Goal: Task Accomplishment & Management: Manage account settings

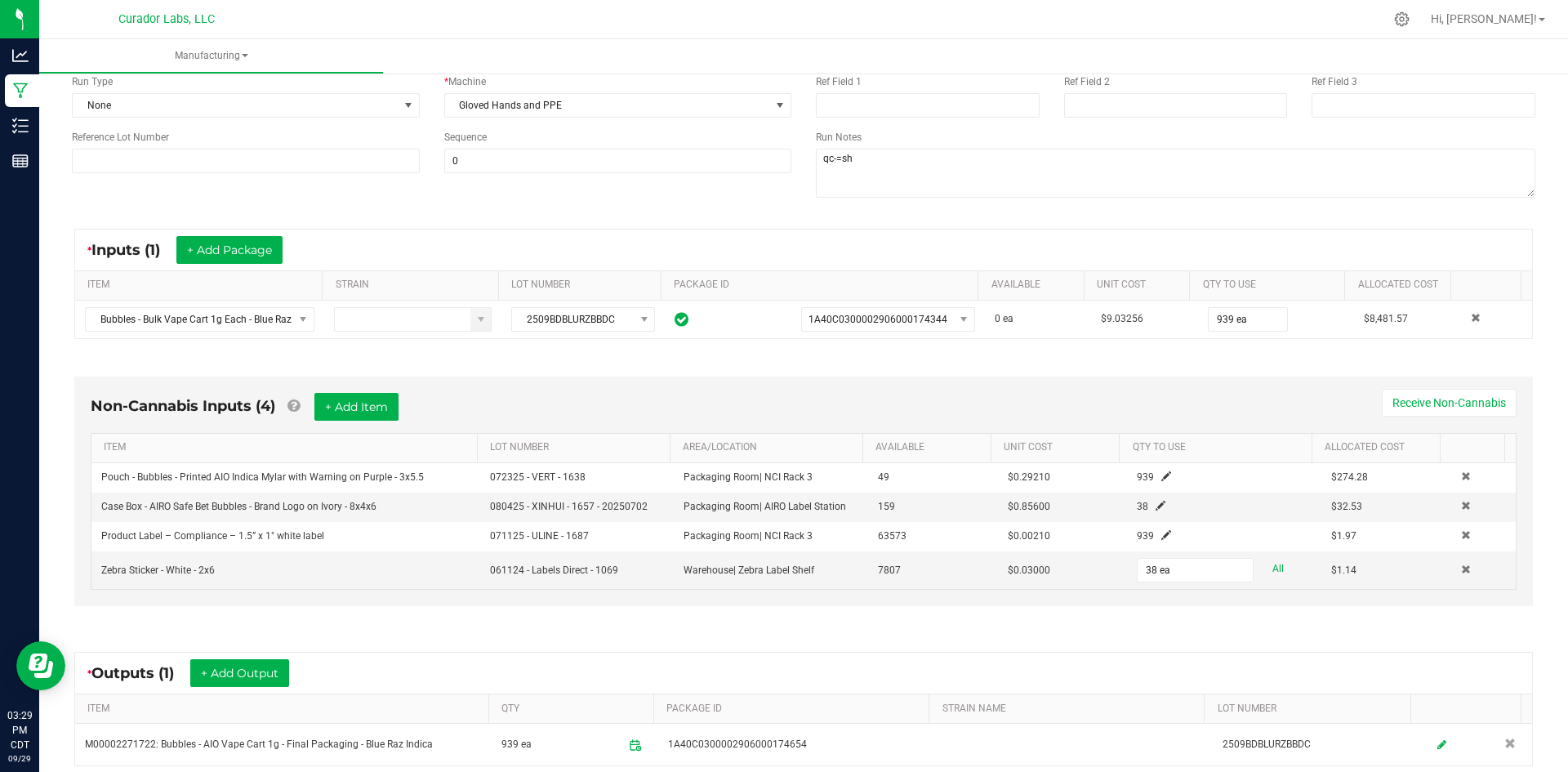
scroll to position [345, 0]
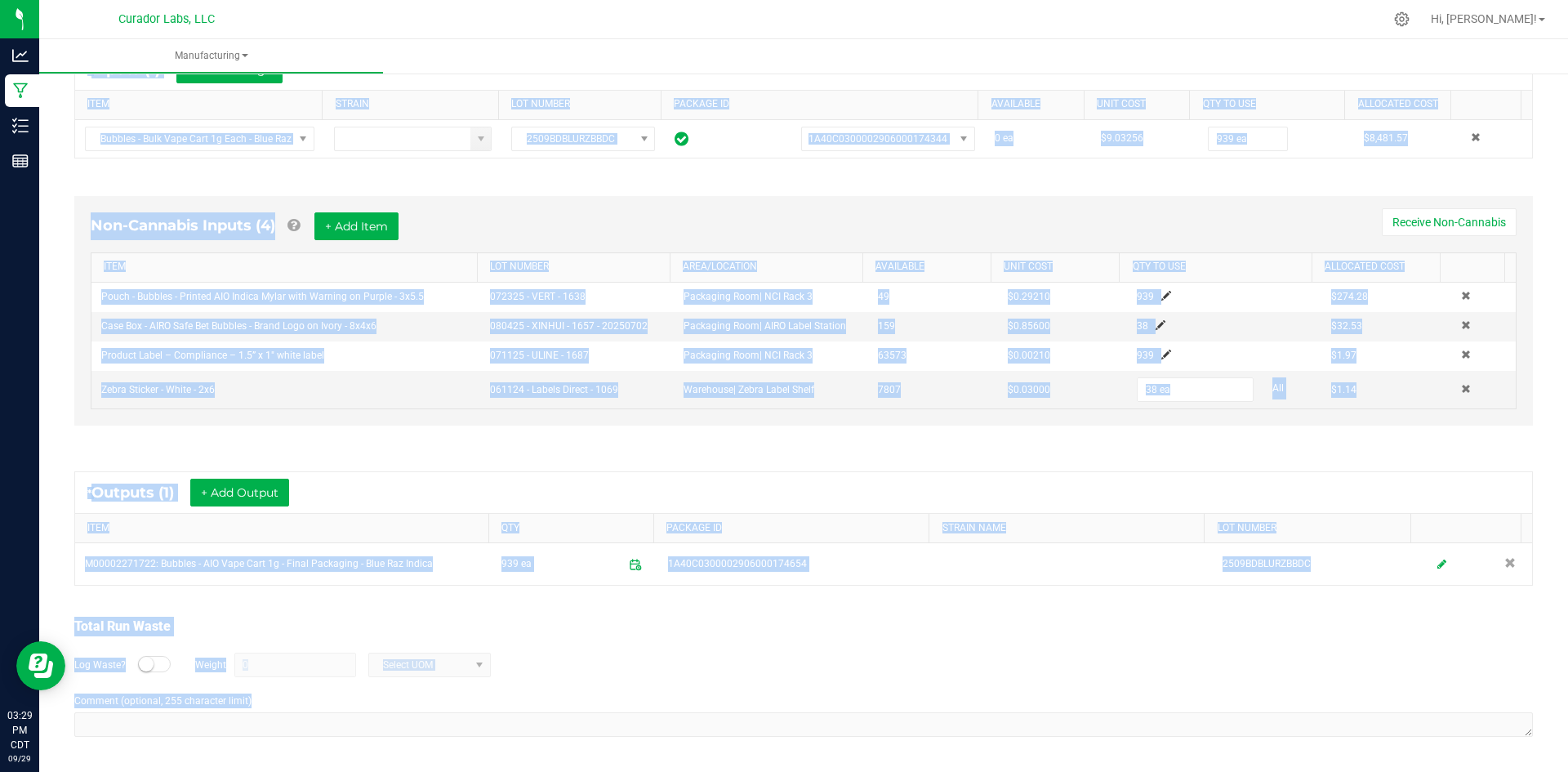
drag, startPoint x: 72, startPoint y: 111, endPoint x: 604, endPoint y: 810, distance: 878.4
click at [604, 771] on html "Analytics Manufacturing Inventory Reports 03:29 PM CDT 09/29/2025 09/29 Curador…" at bounding box center [784, 386] width 1568 height 772
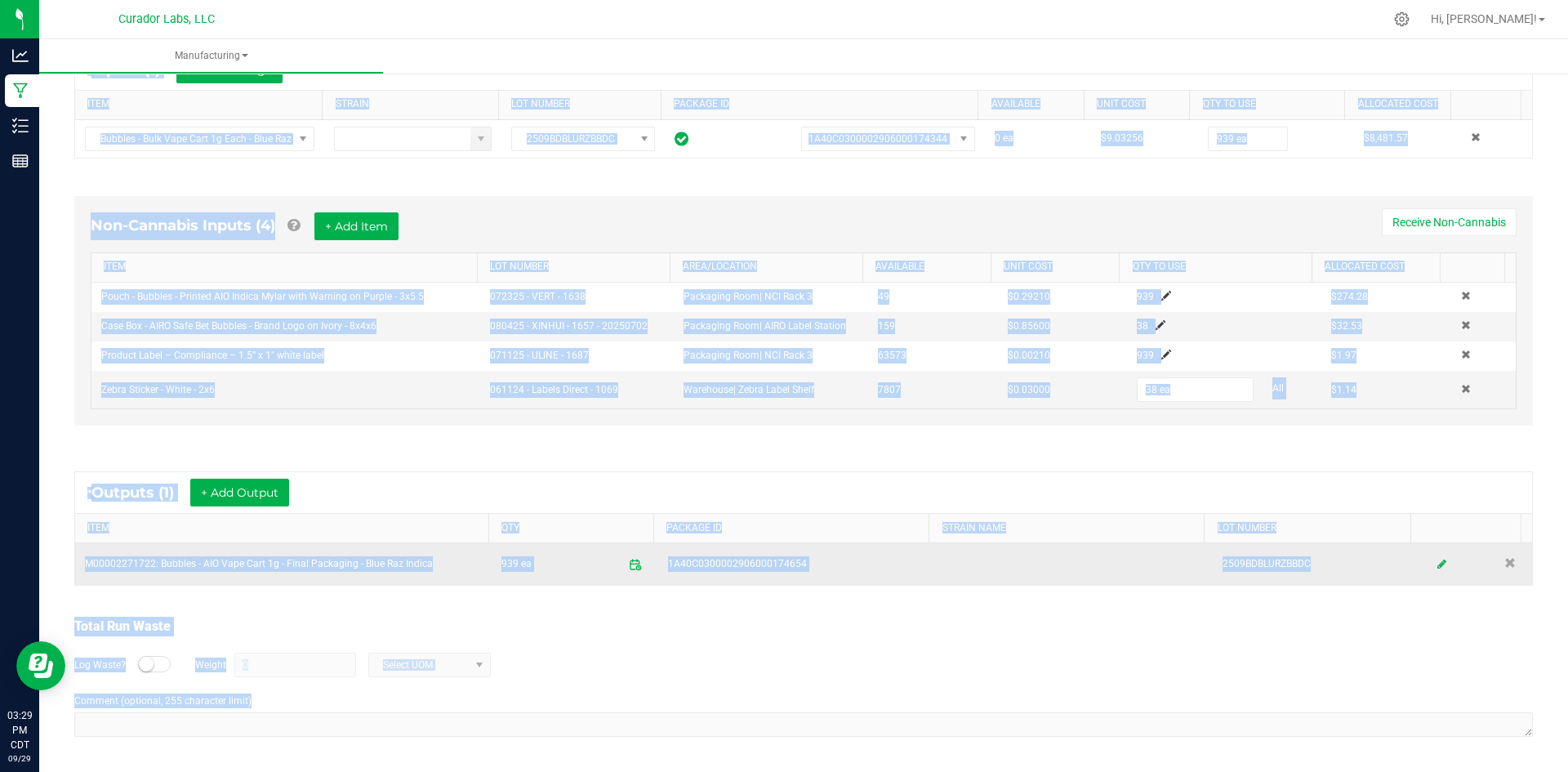
copy manufacturing-process-run "In Progress MP-20250929133911-16873 Started: Sep 29, 2025 8:39 AM CDT by grant@…"
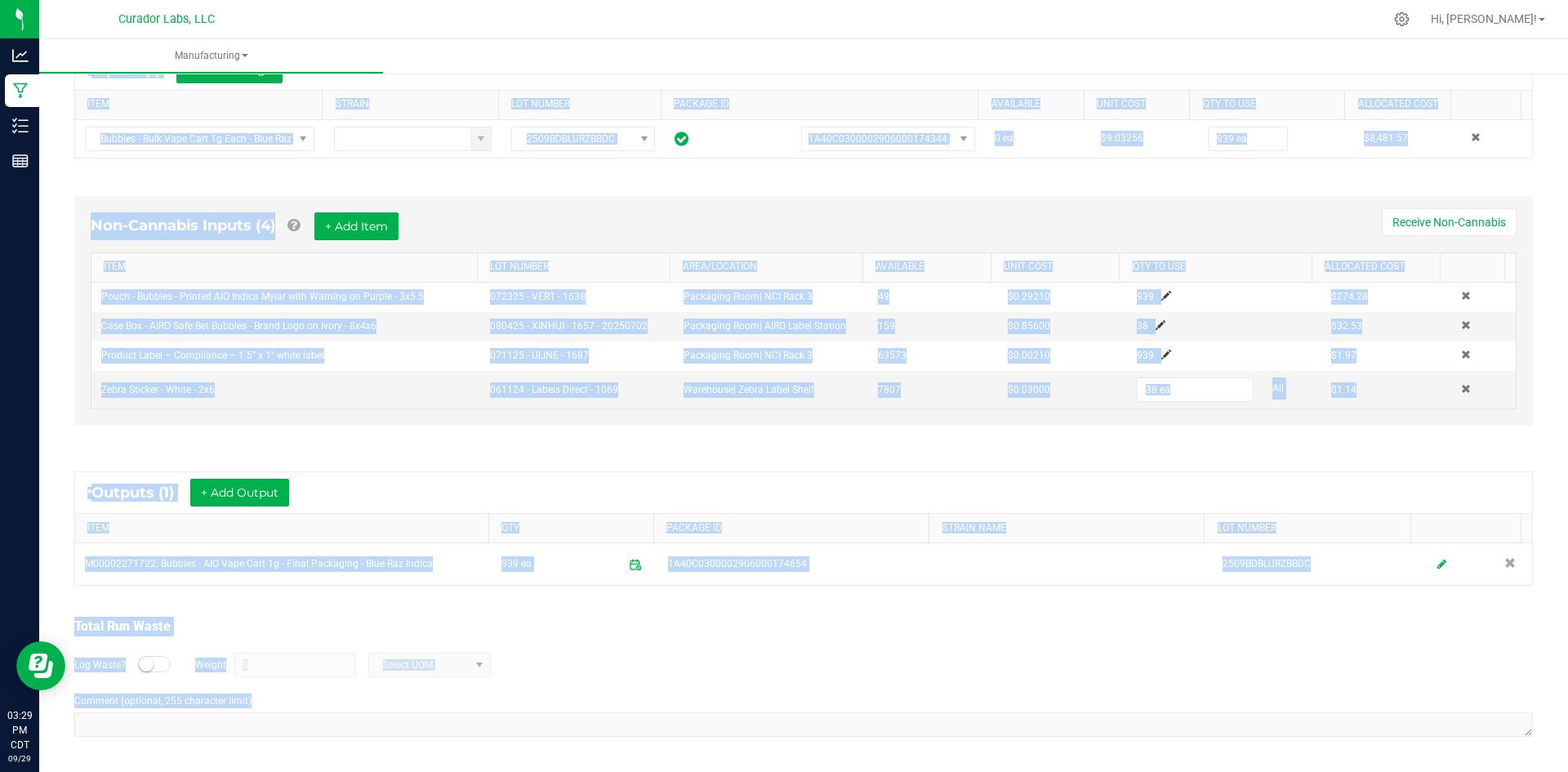
click at [862, 486] on div "* Outputs (1) + Add Output" at bounding box center [803, 493] width 1457 height 41
click at [1069, 479] on div "* Outputs (1) + Add Output" at bounding box center [803, 493] width 1457 height 41
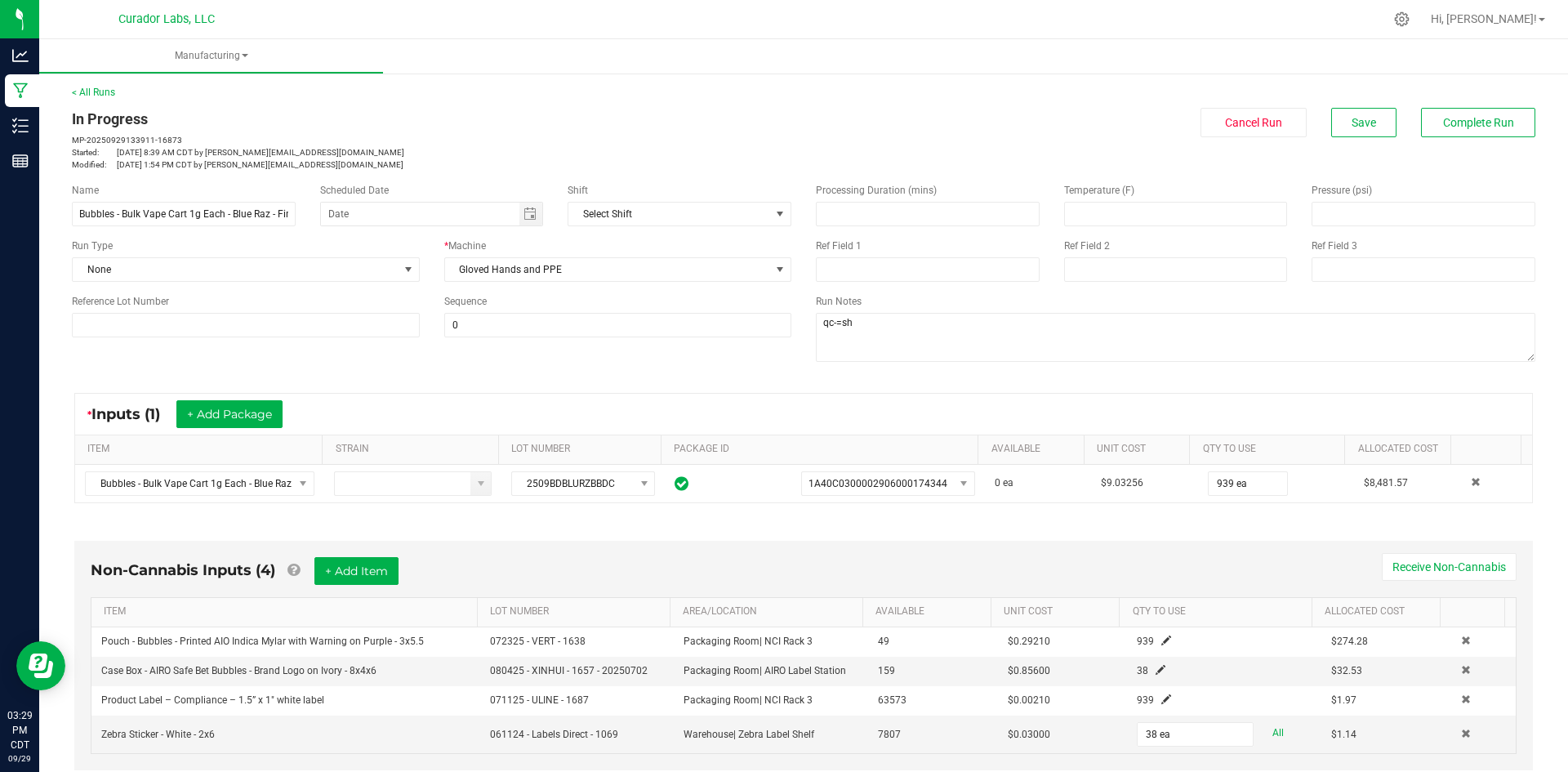
scroll to position [0, 0]
click at [1468, 124] on span "Complete Run" at bounding box center [1479, 123] width 71 height 13
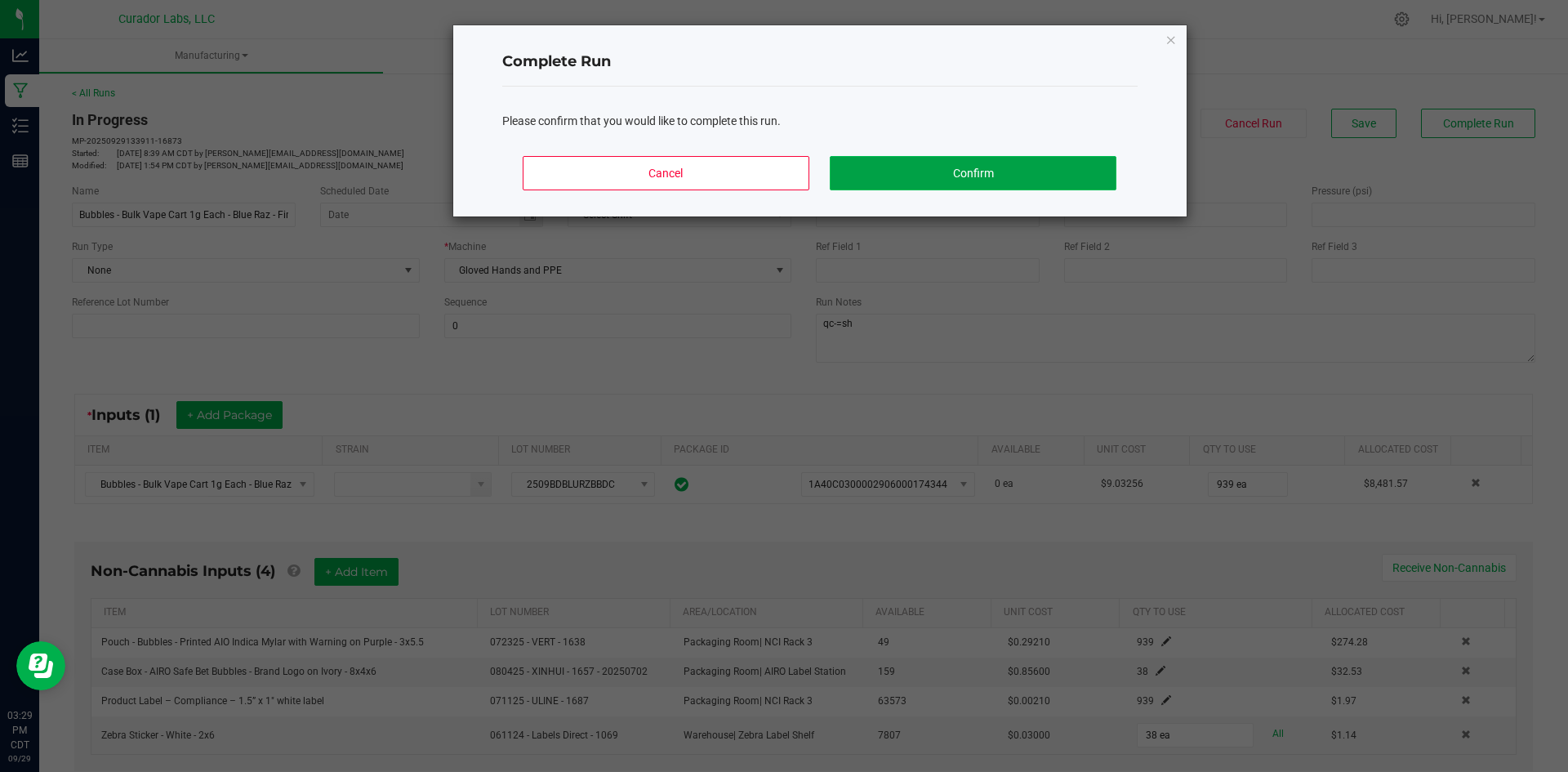
click at [943, 165] on button "Confirm" at bounding box center [972, 173] width 286 height 34
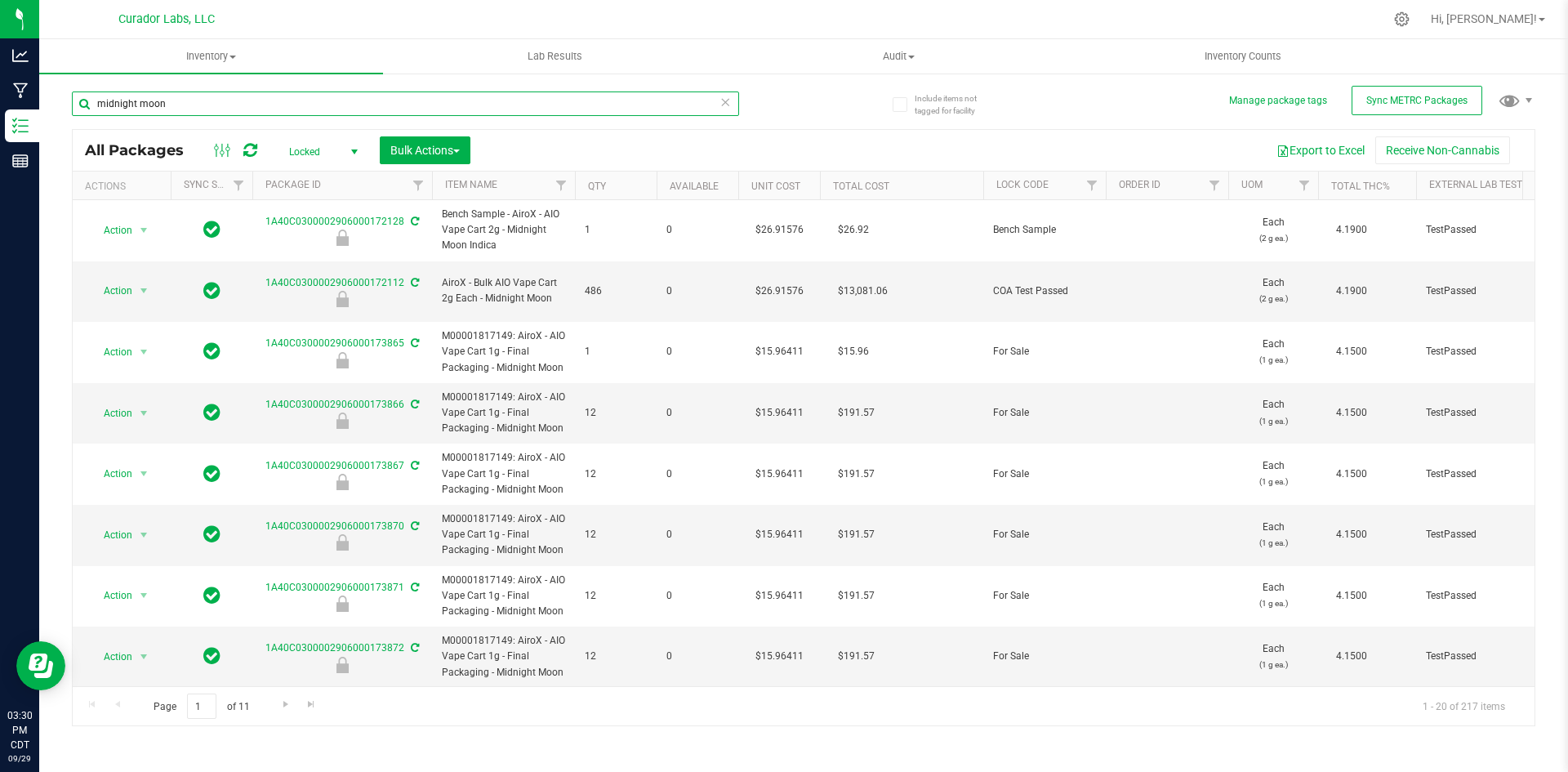
drag, startPoint x: 177, startPoint y: 98, endPoint x: 41, endPoint y: 118, distance: 137.5
click at [41, 118] on div "Include items not tagged for facility Manage package tags Sync METRC Packages m…" at bounding box center [803, 321] width 1529 height 499
type input "174654"
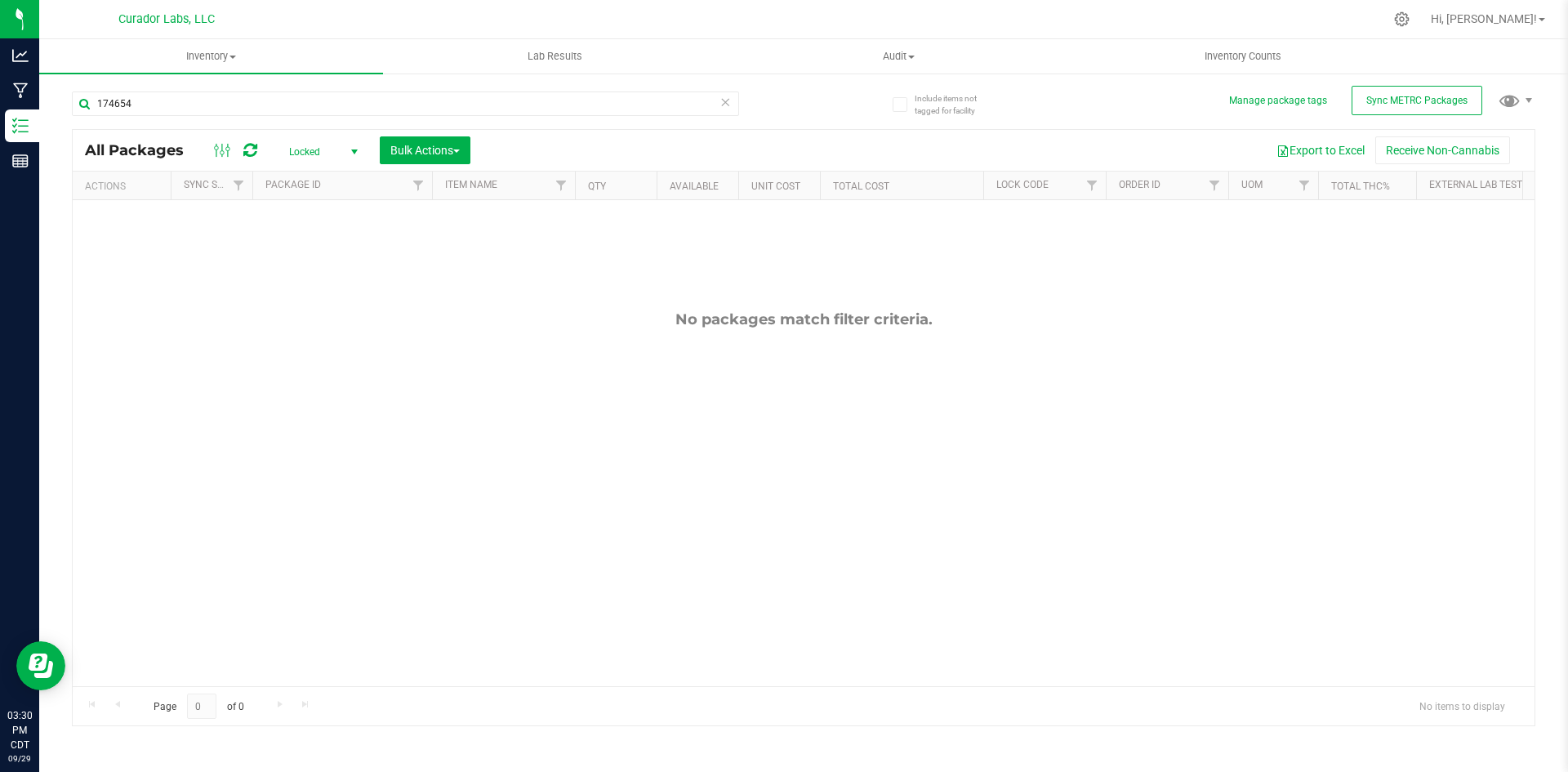
click at [312, 154] on span "Locked" at bounding box center [319, 151] width 89 height 23
click at [314, 173] on li "Active Only" at bounding box center [319, 178] width 88 height 25
drag, startPoint x: 314, startPoint y: 173, endPoint x: 299, endPoint y: 153, distance: 25.0
click at [299, 153] on div at bounding box center [803, 331] width 1462 height 403
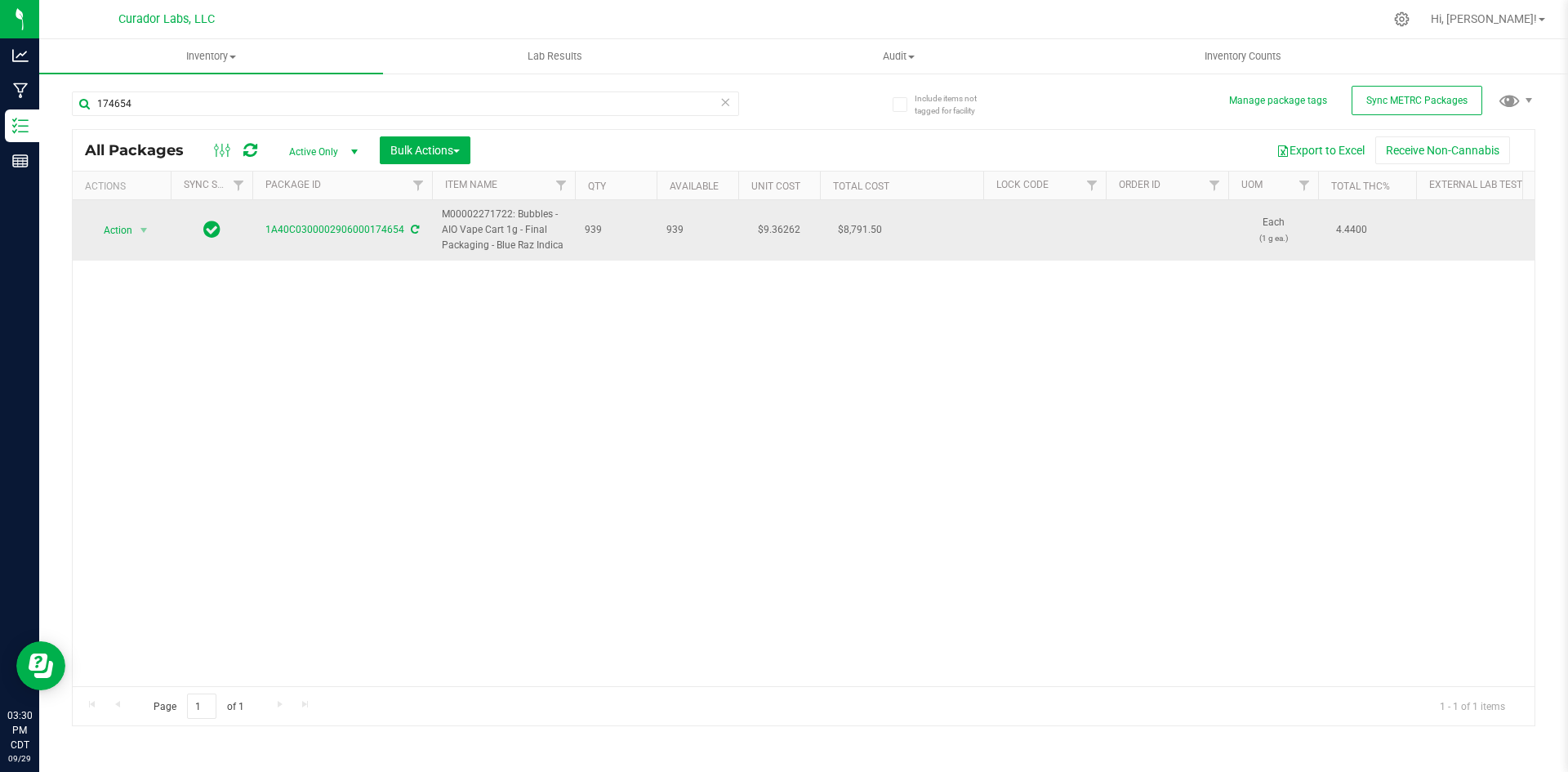
drag, startPoint x: 566, startPoint y: 244, endPoint x: 441, endPoint y: 214, distance: 128.5
click at [441, 214] on td "M00002271722: Bubbles - AIO Vape Cart 1g - Final Packaging - Blue Raz Indica" at bounding box center [502, 229] width 143 height 60
copy span "M00002271722: Bubbles - AIO Vape Cart 1g - Final Packaging - Blue Raz Indica"
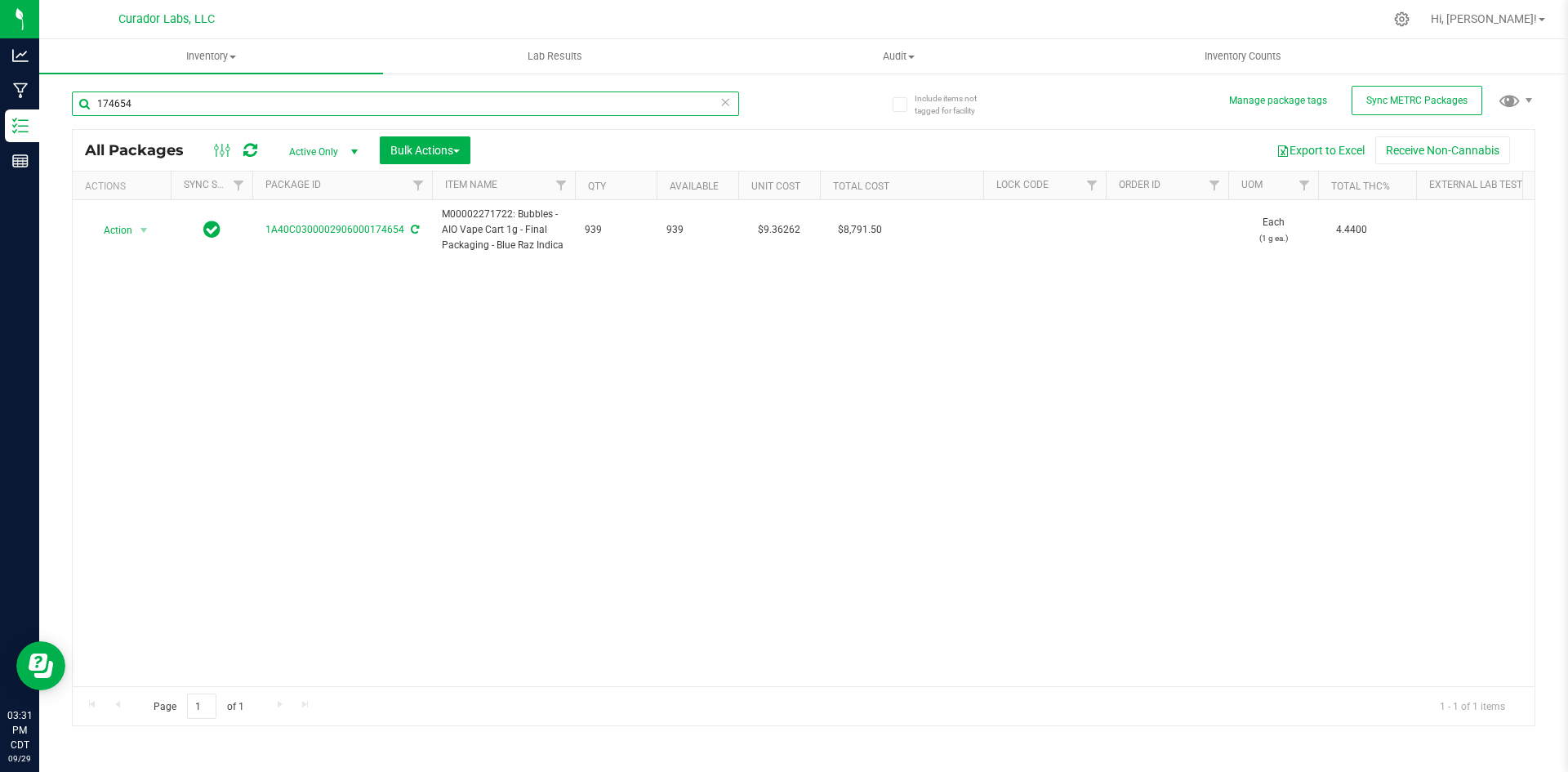
drag, startPoint x: 138, startPoint y: 99, endPoint x: 69, endPoint y: 98, distance: 69.0
click at [69, 98] on div "Include items not tagged for facility Manage package tags Sync METRC Packages 1…" at bounding box center [803, 321] width 1529 height 499
paste input "M00002271722: Bubbles - AIO Vape Cart 1g - Final Packaging - Blue Raz Indica"
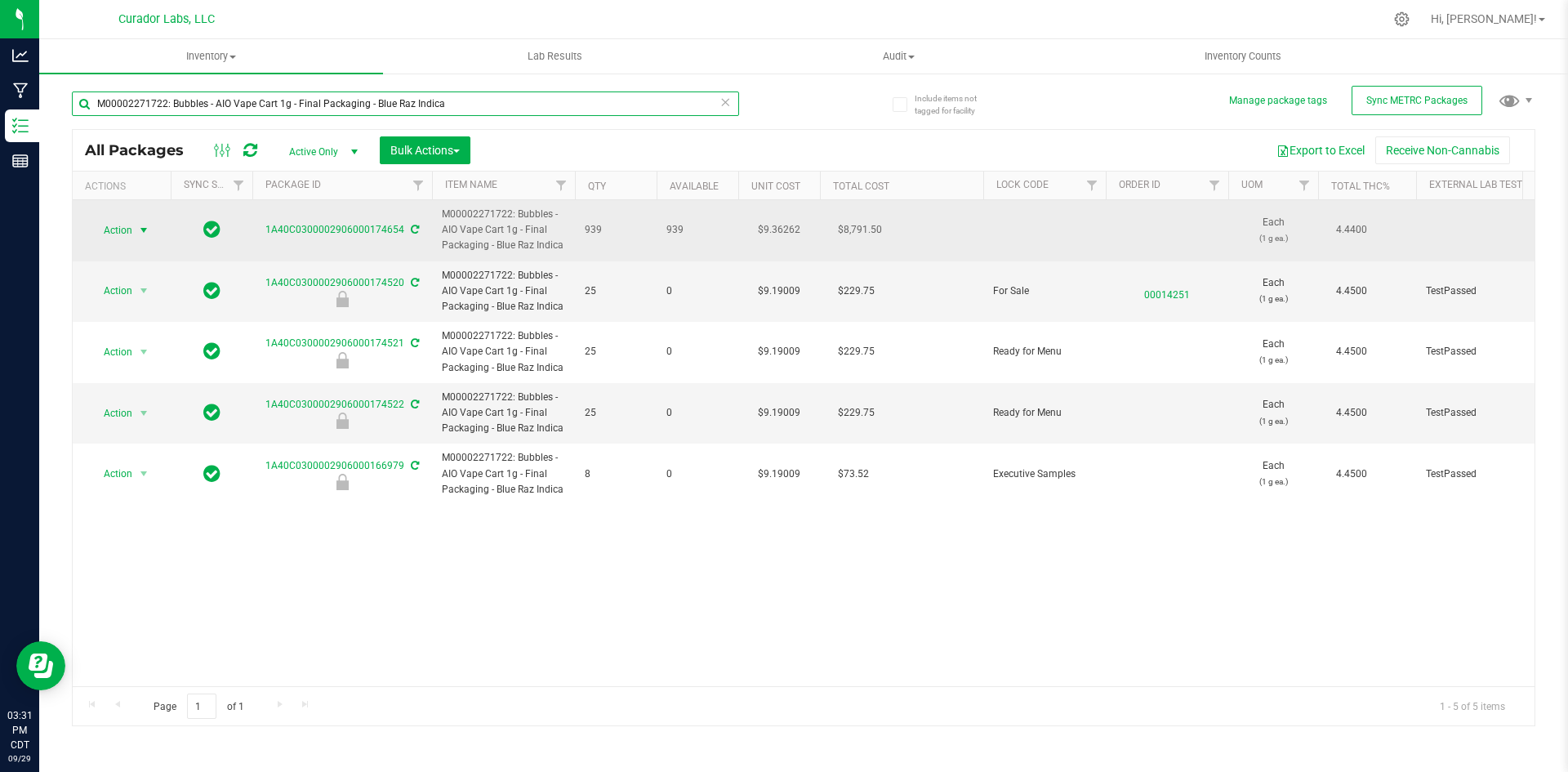
type input "M00002271722: Bubbles - AIO Vape Cart 1g - Final Packaging - Blue Raz Indica"
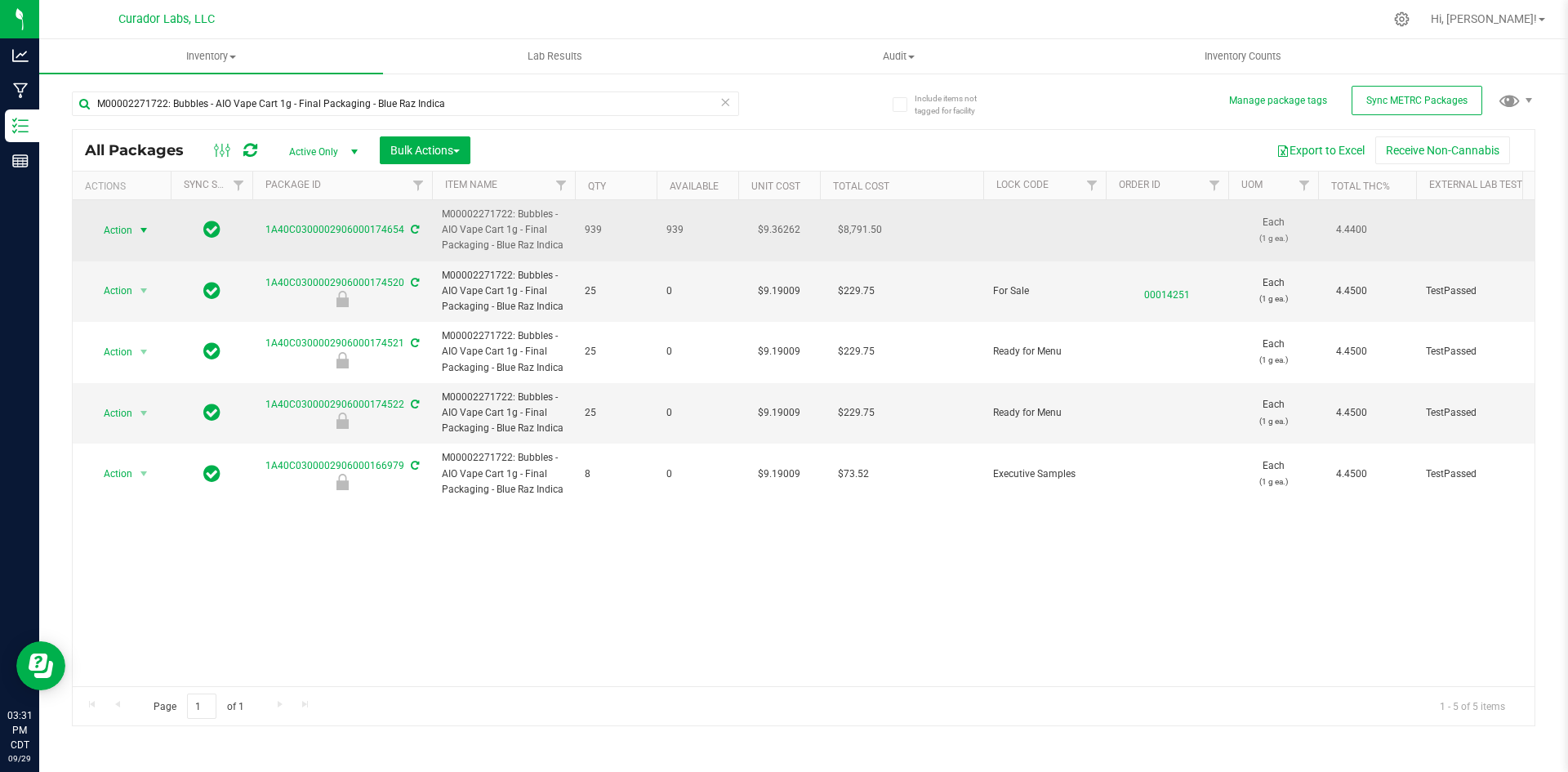
click at [108, 231] on span "Action" at bounding box center [111, 230] width 44 height 23
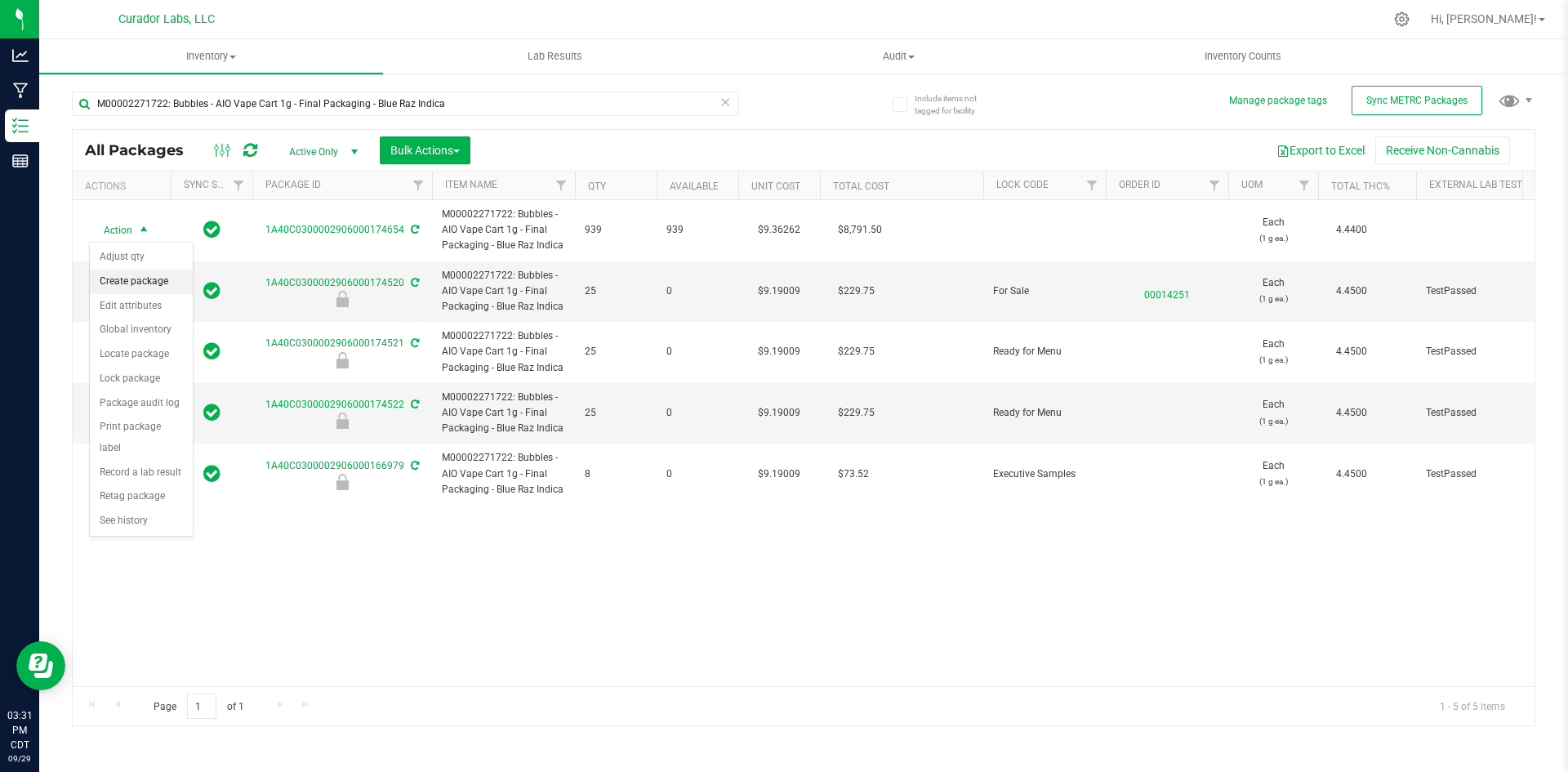
click at [147, 282] on li "Create package" at bounding box center [141, 281] width 103 height 25
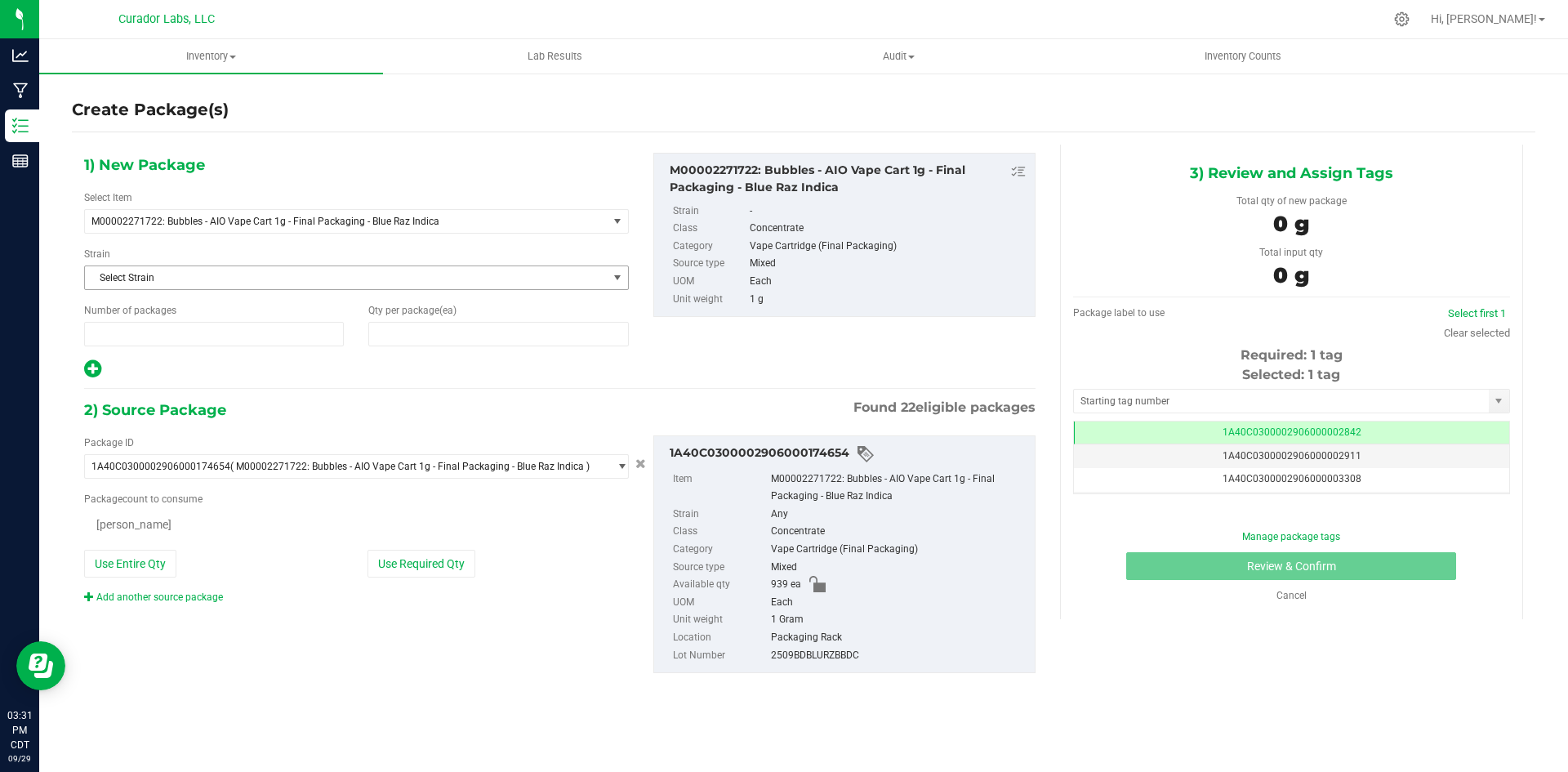
type input "1"
type input "0"
click at [427, 337] on span at bounding box center [498, 333] width 260 height 25
type input "14"
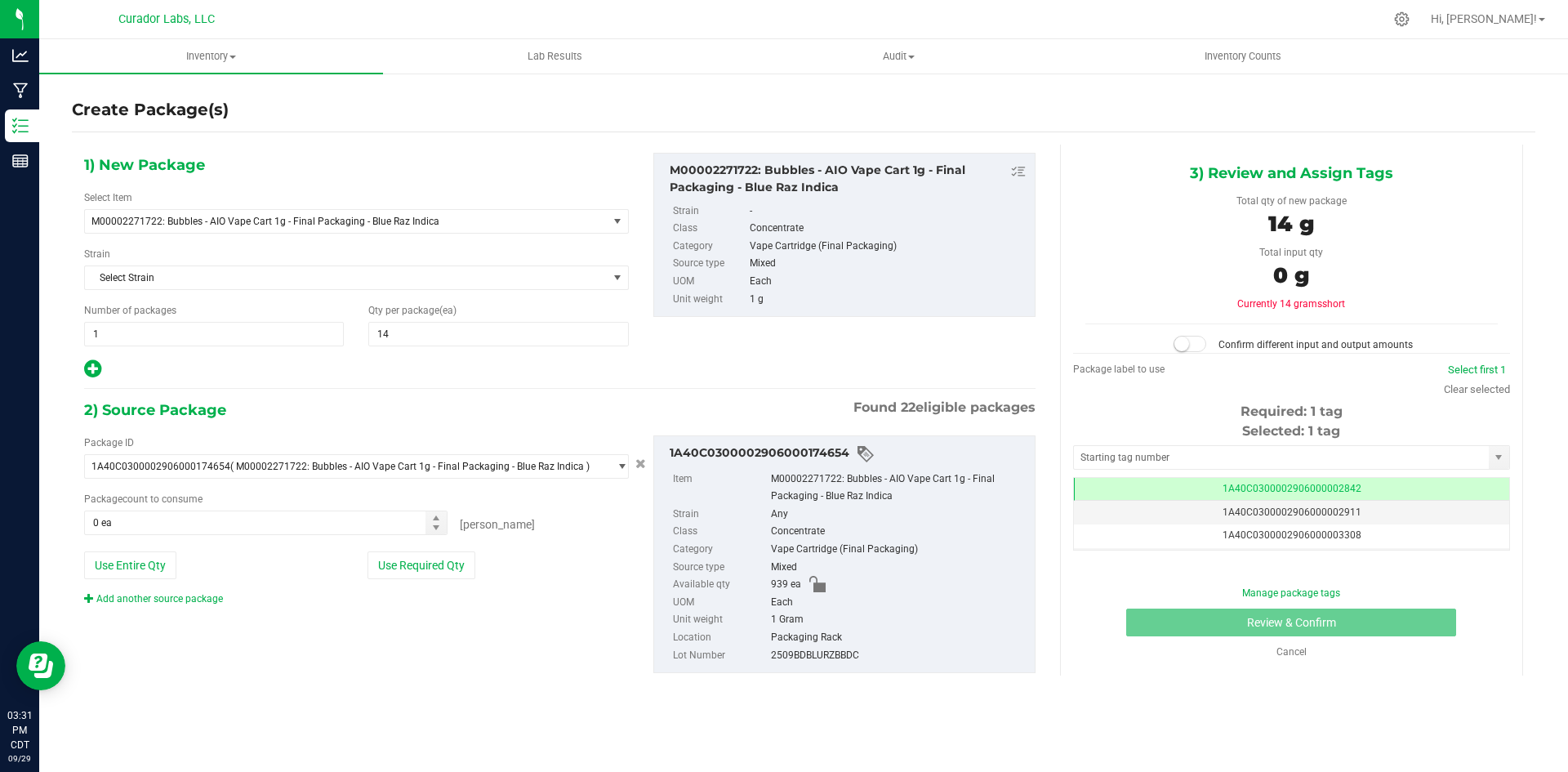
click at [95, 370] on icon at bounding box center [92, 369] width 17 height 21
type input "14"
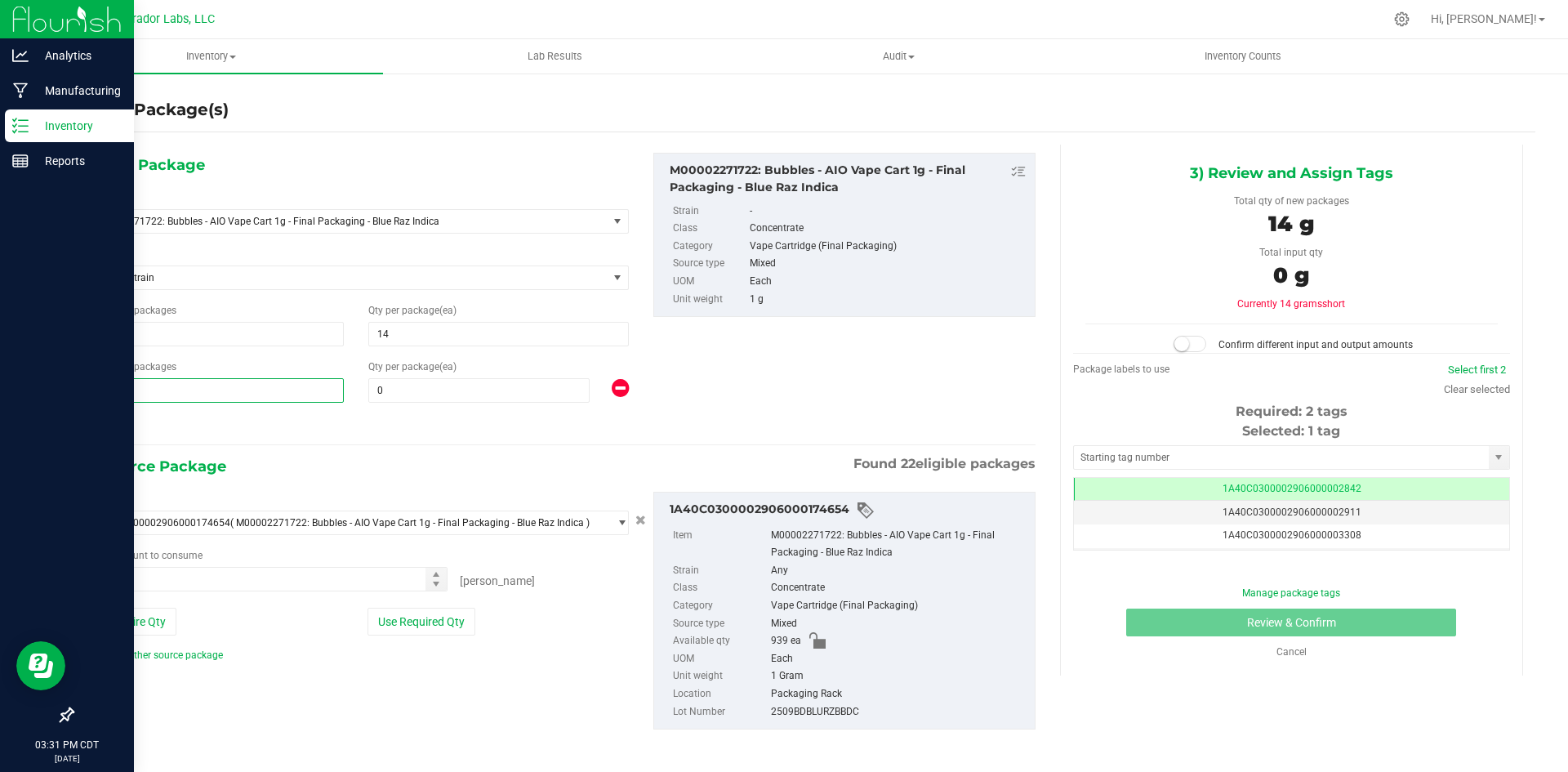
drag, startPoint x: 153, startPoint y: 386, endPoint x: 6, endPoint y: 372, distance: 147.7
click at [6, 372] on div "Analytics Manufacturing Inventory Reports 03:31 PM CDT [DATE] 09/29 Curador Lab…" at bounding box center [784, 386] width 1568 height 772
type input "37"
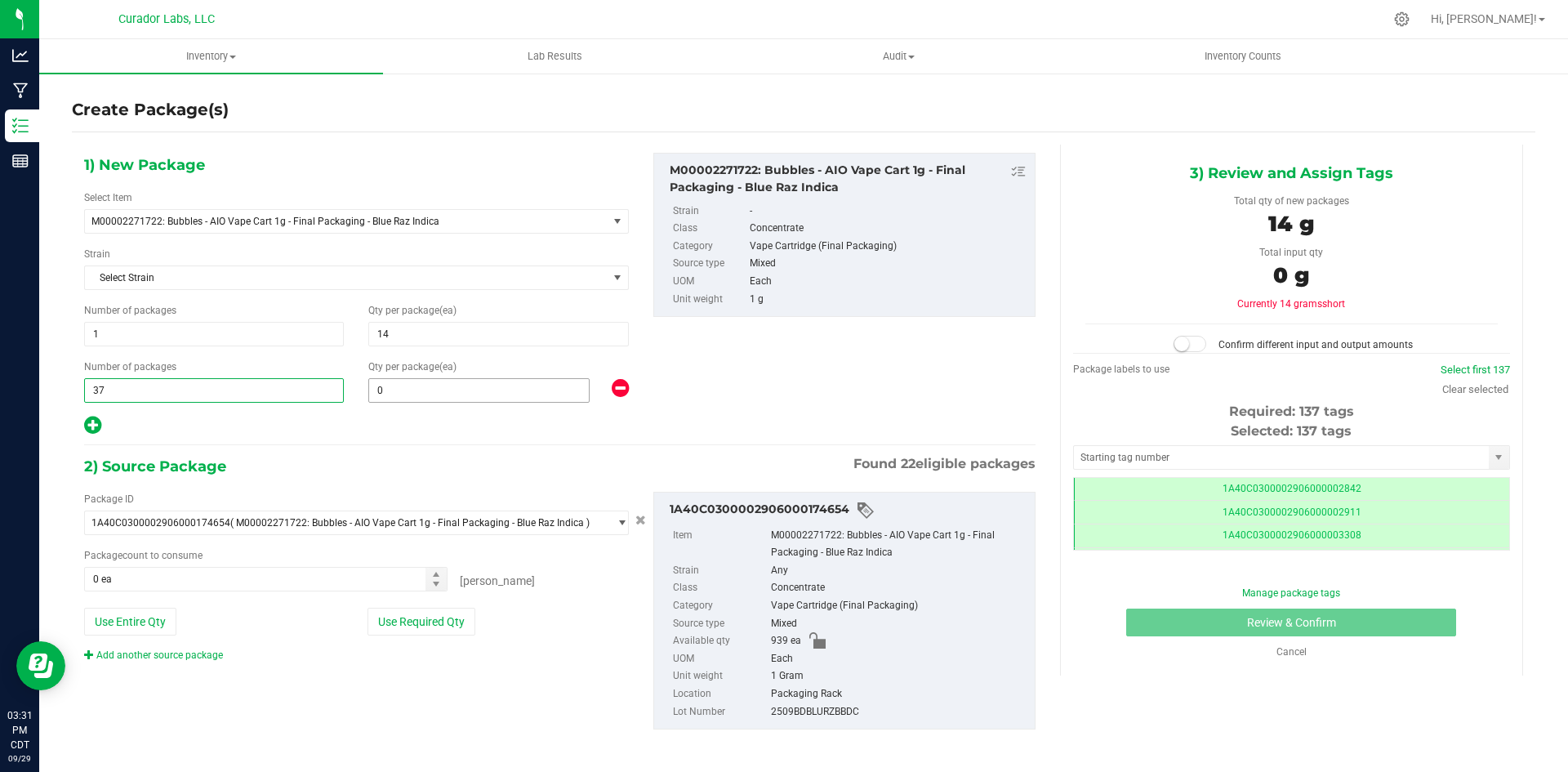
scroll to position [0, -1]
type input "37"
click at [405, 388] on span at bounding box center [479, 390] width 221 height 25
type input "25"
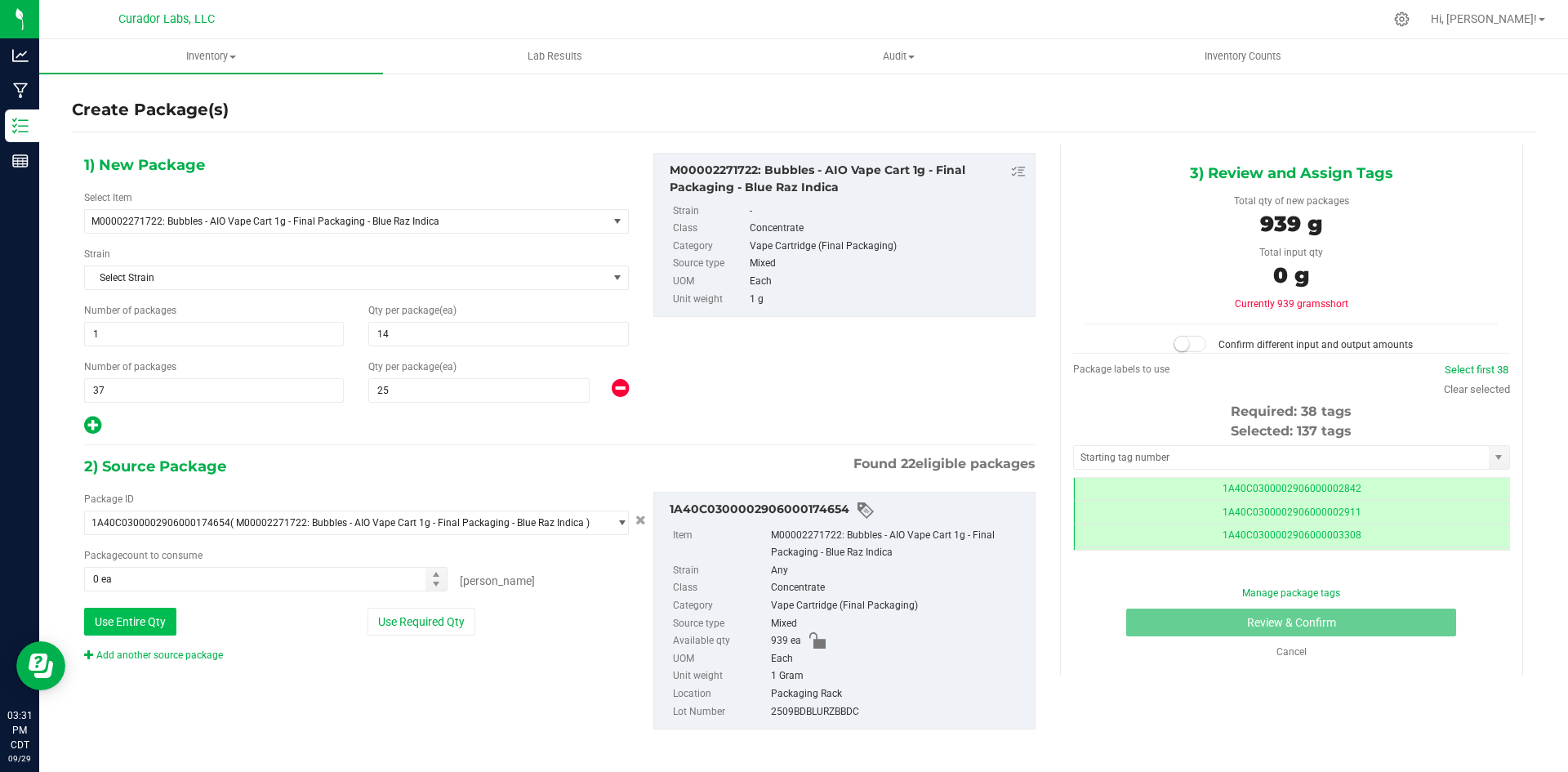
click at [163, 618] on button "Use Entire Qty" at bounding box center [131, 622] width 92 height 28
type input "939 ea"
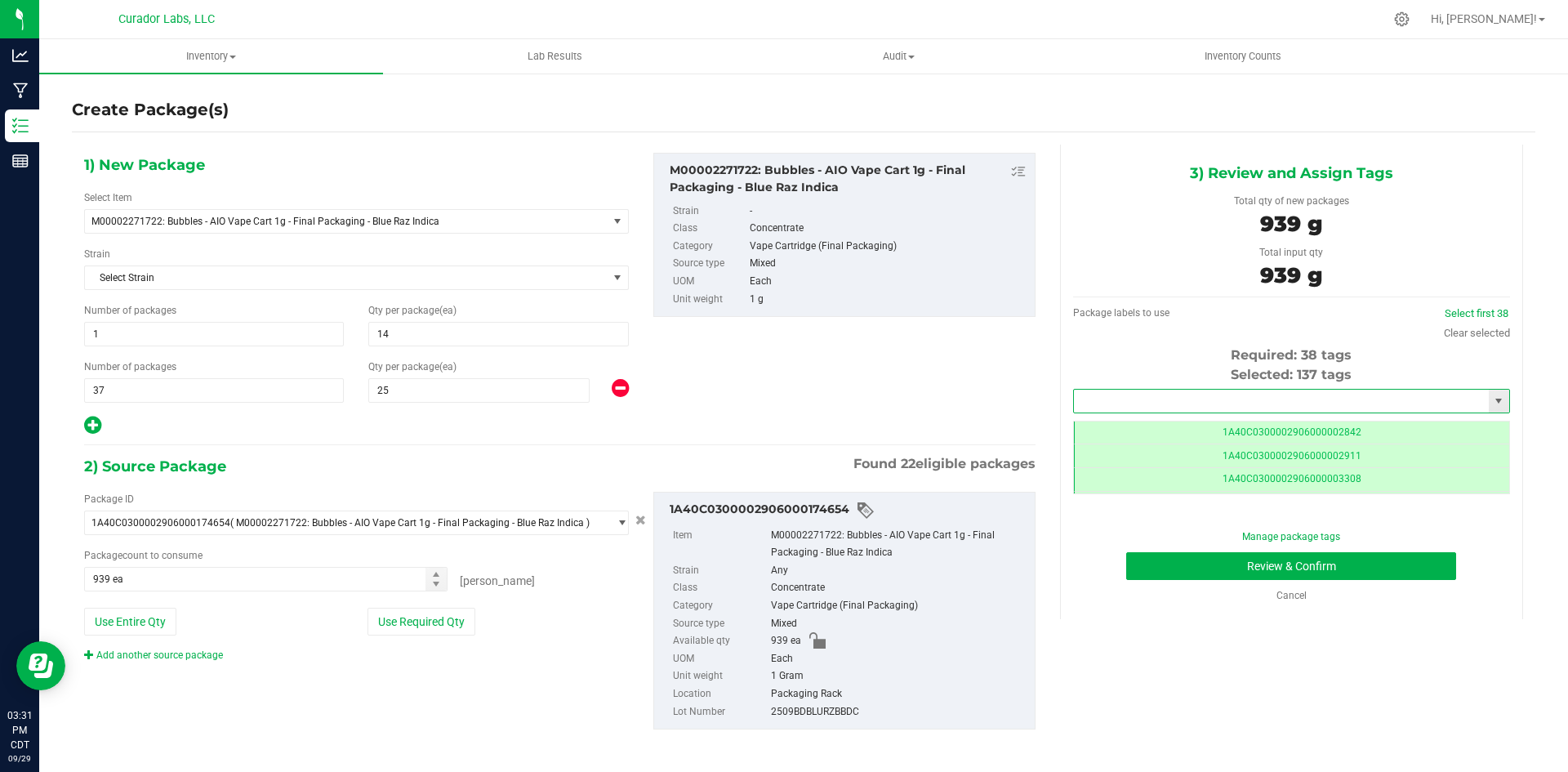
click at [1164, 398] on input "text" at bounding box center [1281, 400] width 415 height 23
click at [1161, 423] on li "1A40C0300002906000174731" at bounding box center [1281, 429] width 432 height 25
type input "1A40C0300002906000174731"
click at [1200, 562] on button "Review & Confirm" at bounding box center [1291, 565] width 330 height 28
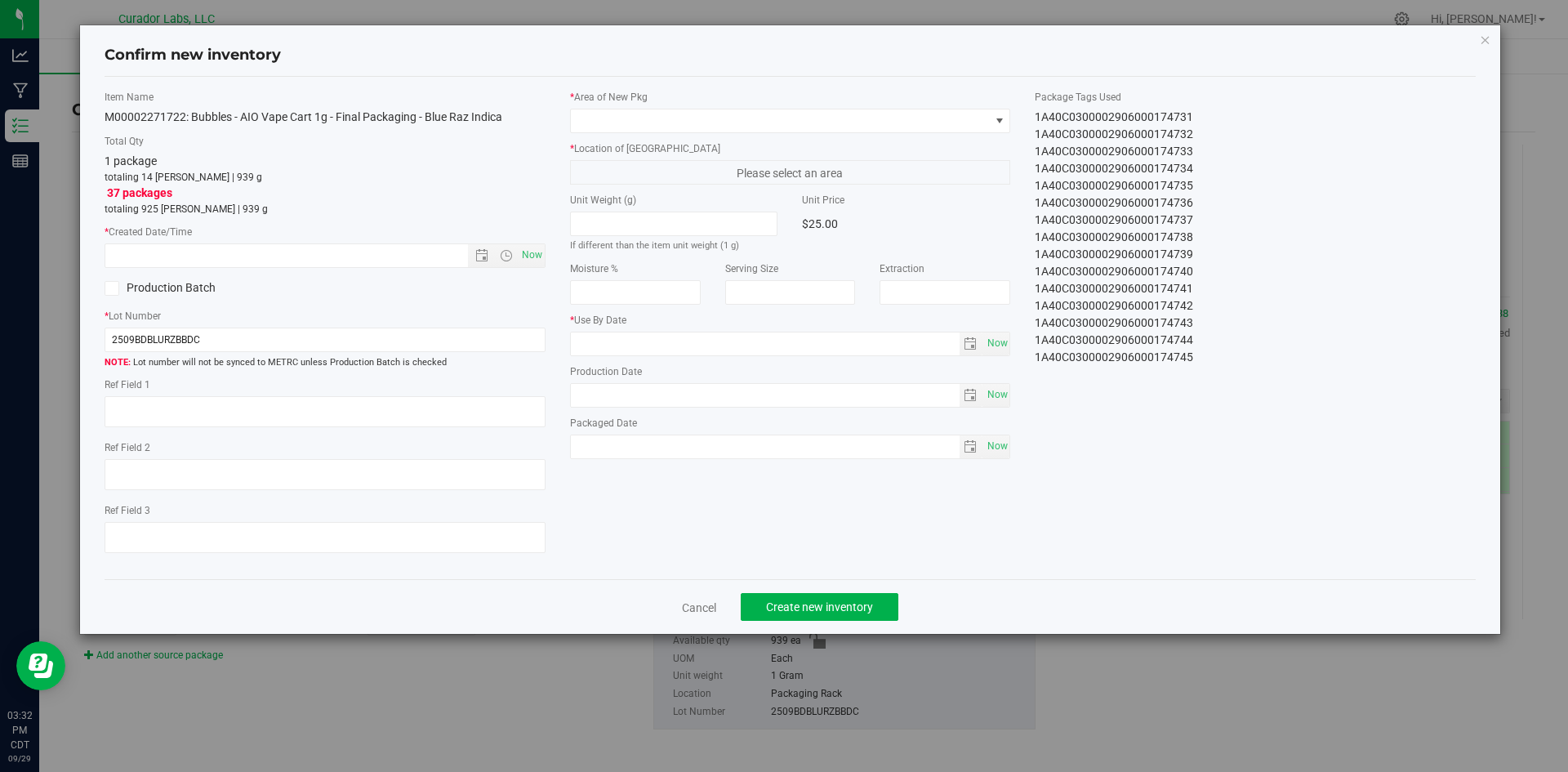
type input "[DATE]"
click at [528, 256] on span "Now" at bounding box center [532, 256] width 28 height 24
type input "[DATE] 3:32 PM"
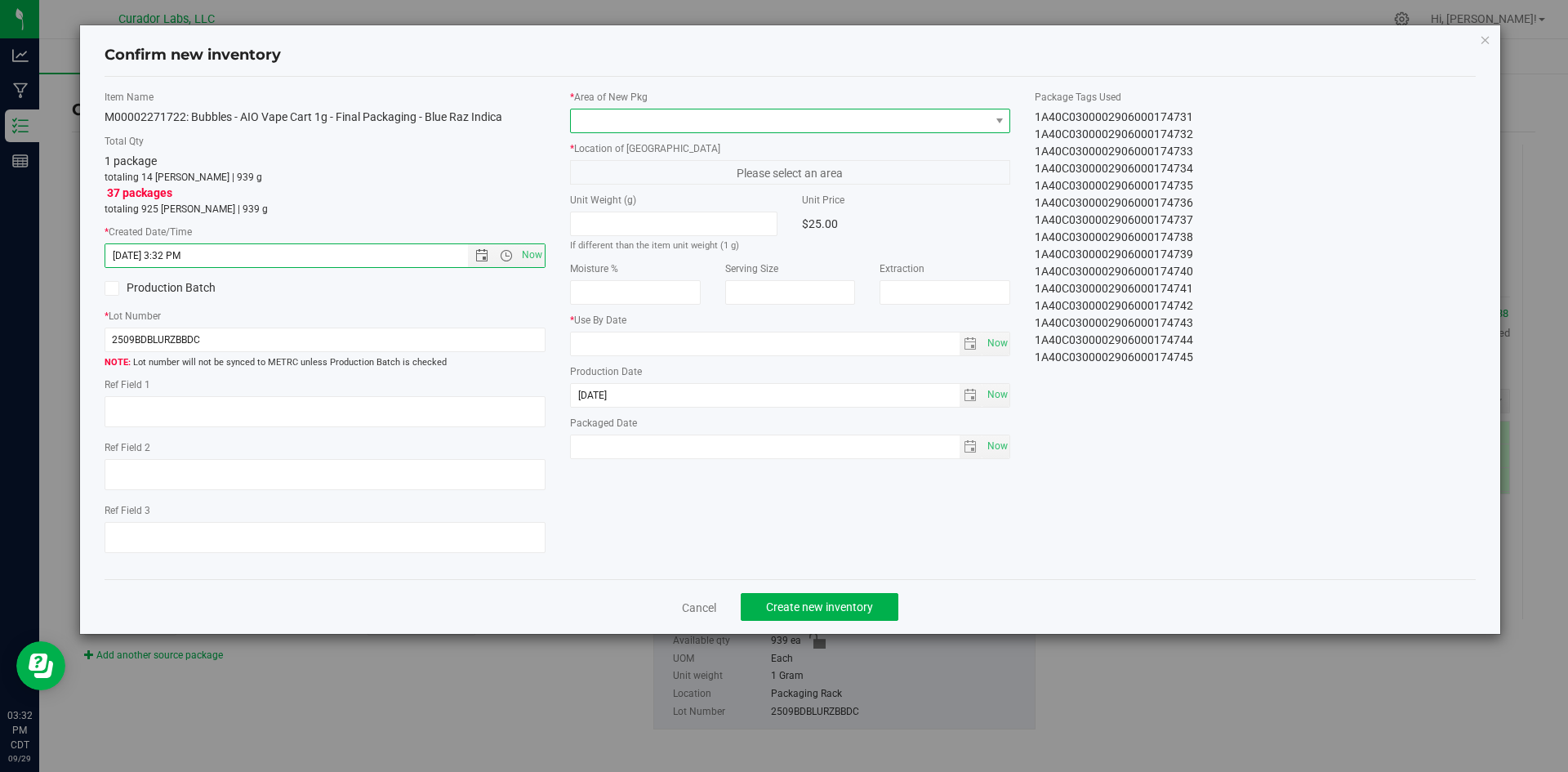
click at [726, 125] on span at bounding box center [781, 120] width 419 height 23
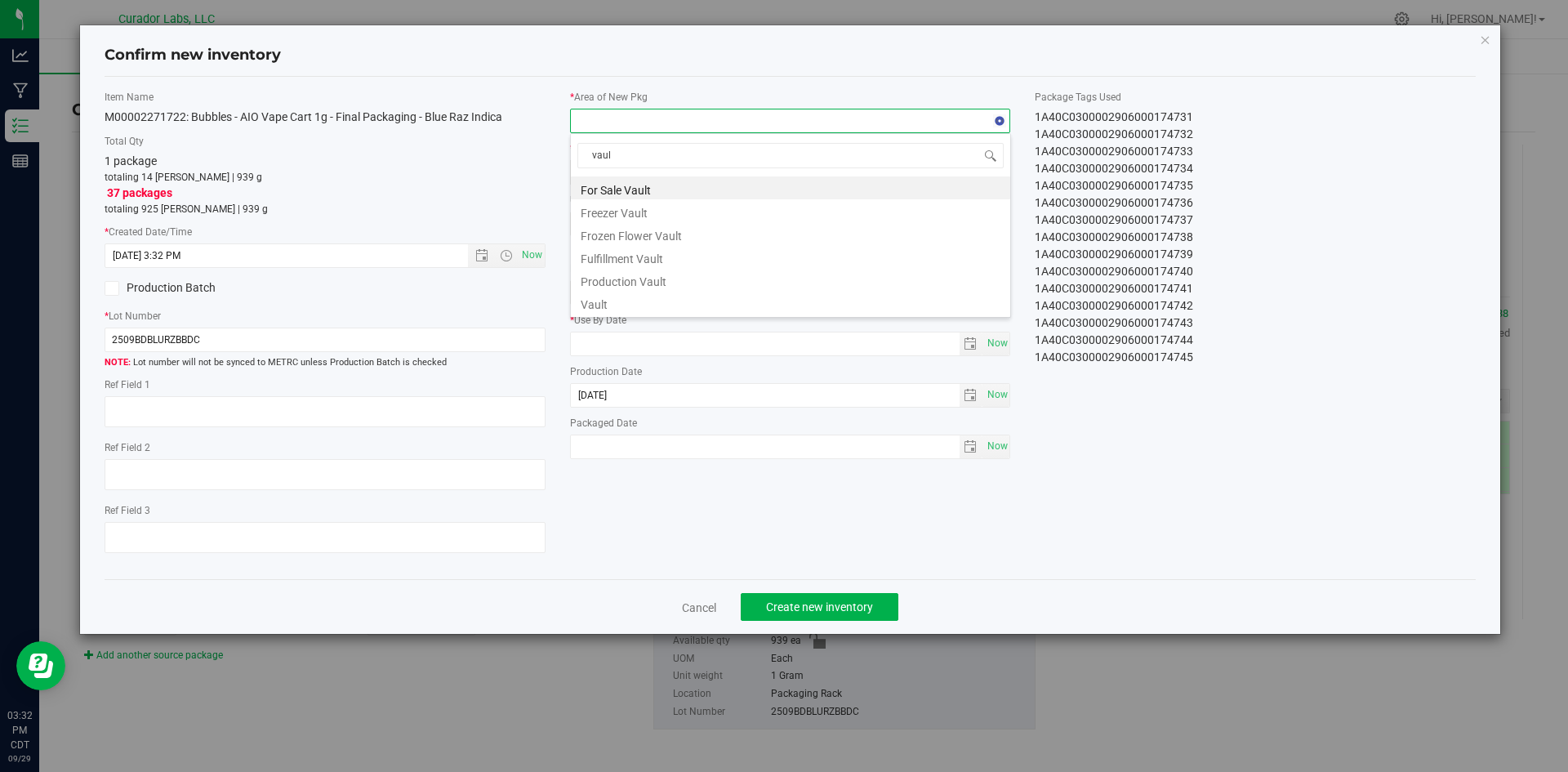
type input "vault"
click at [615, 301] on li "Vault" at bounding box center [790, 302] width 439 height 23
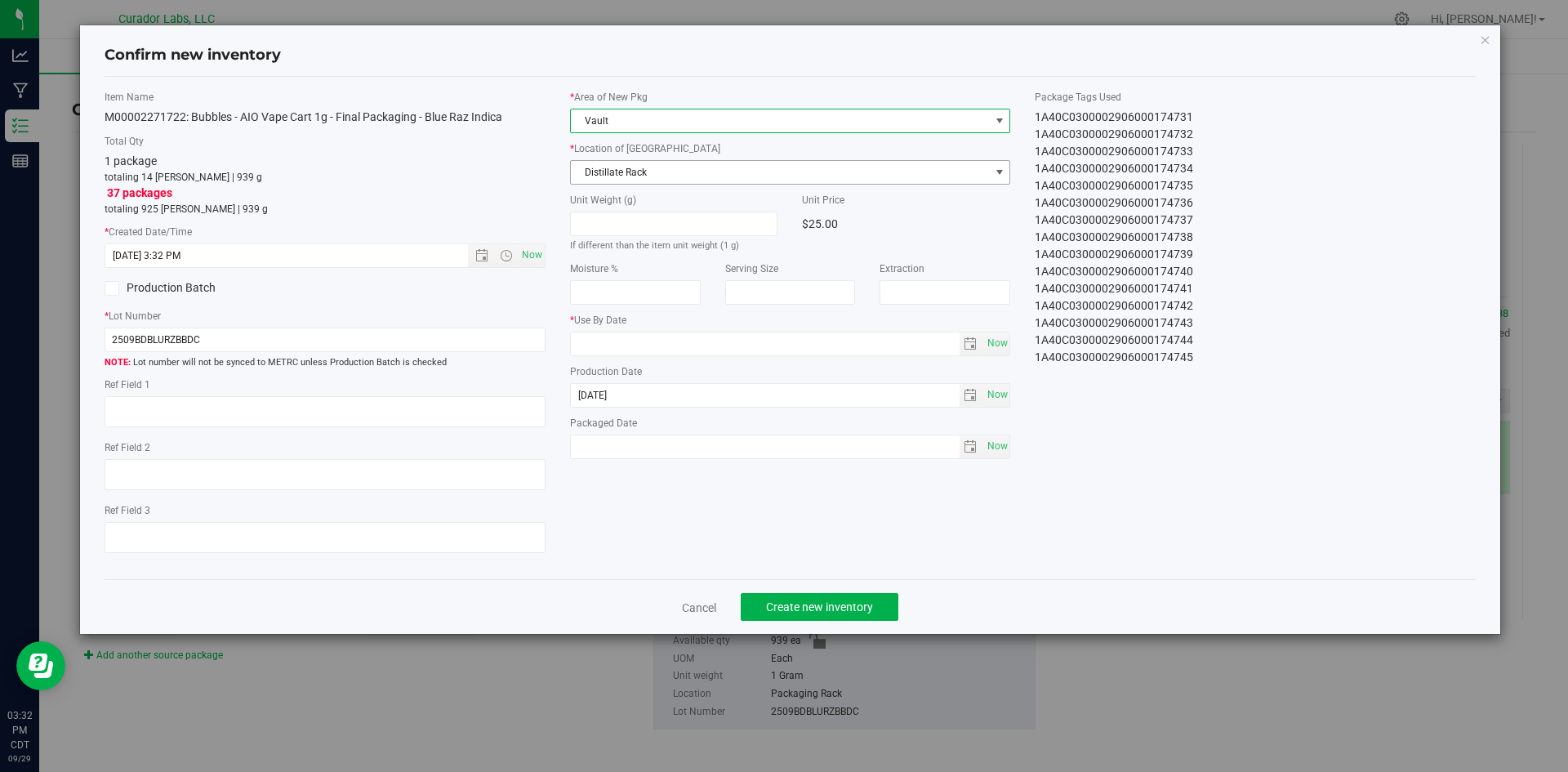
click at [653, 182] on span "Distillate Rack" at bounding box center [781, 172] width 419 height 23
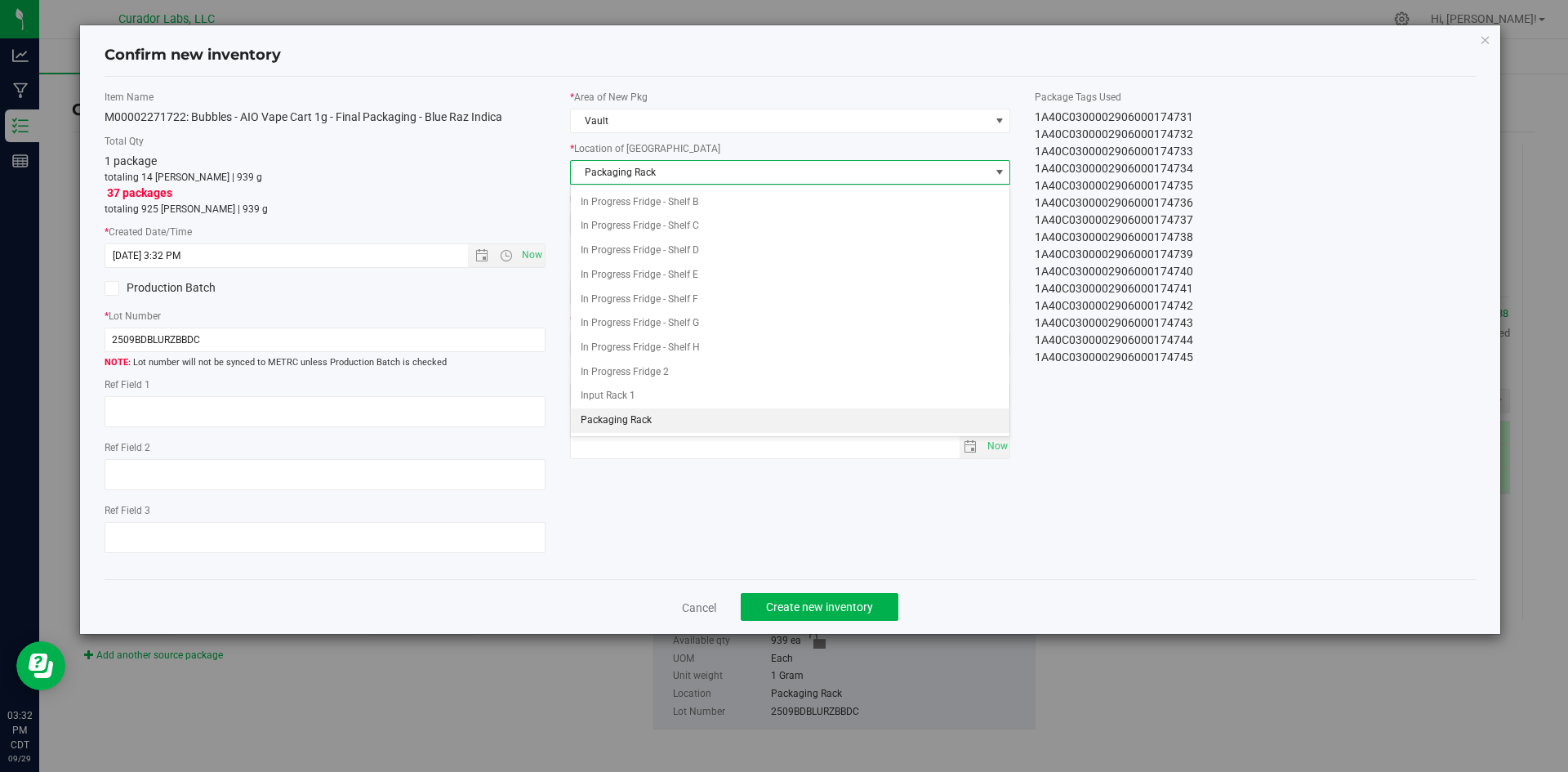
click at [653, 182] on span "Packaging Rack" at bounding box center [781, 172] width 419 height 23
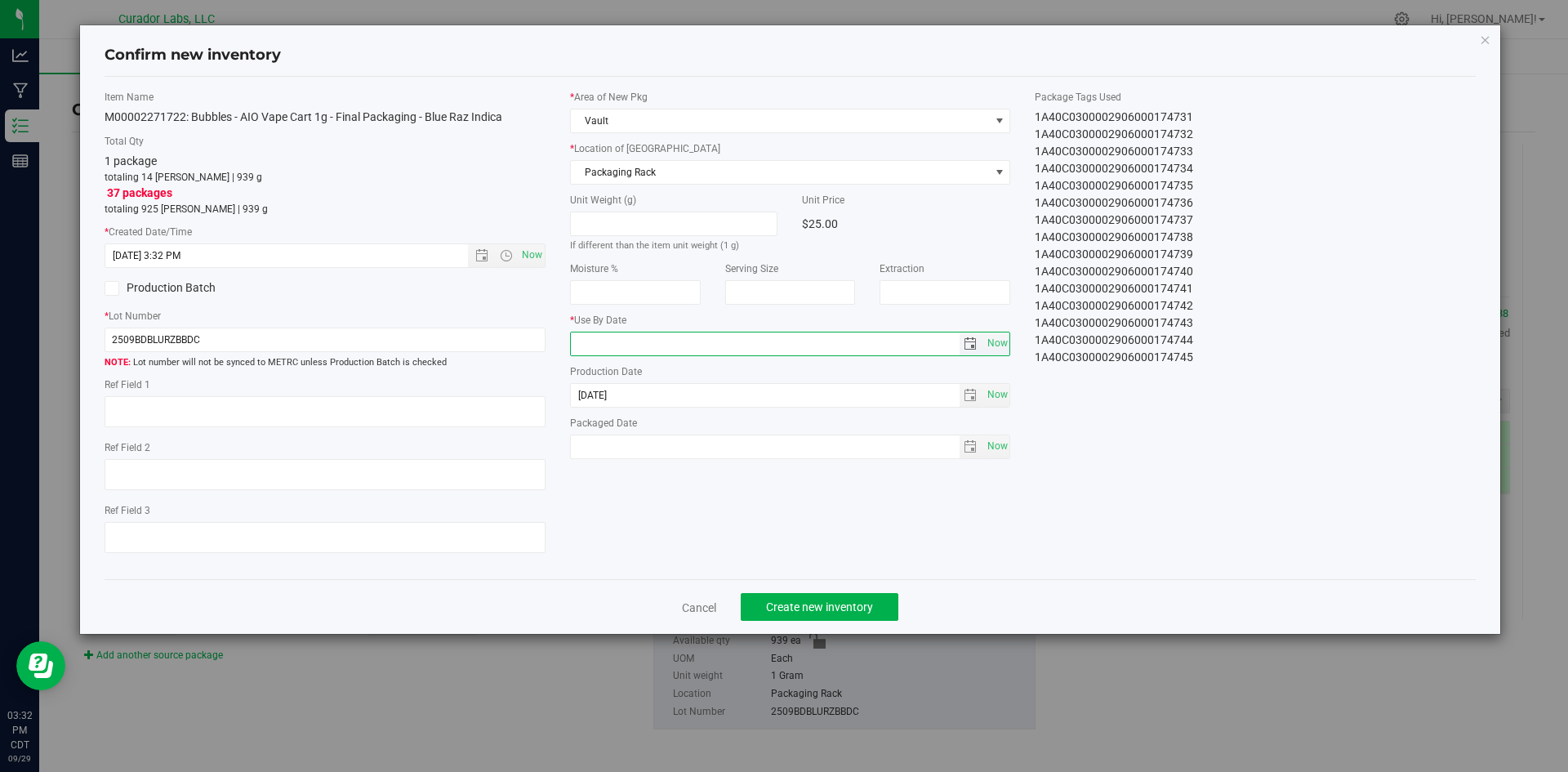
click at [622, 343] on input "text" at bounding box center [765, 343] width 388 height 23
type input "[DATE]"
click at [999, 442] on span "Now" at bounding box center [997, 446] width 28 height 24
type input "[DATE]"
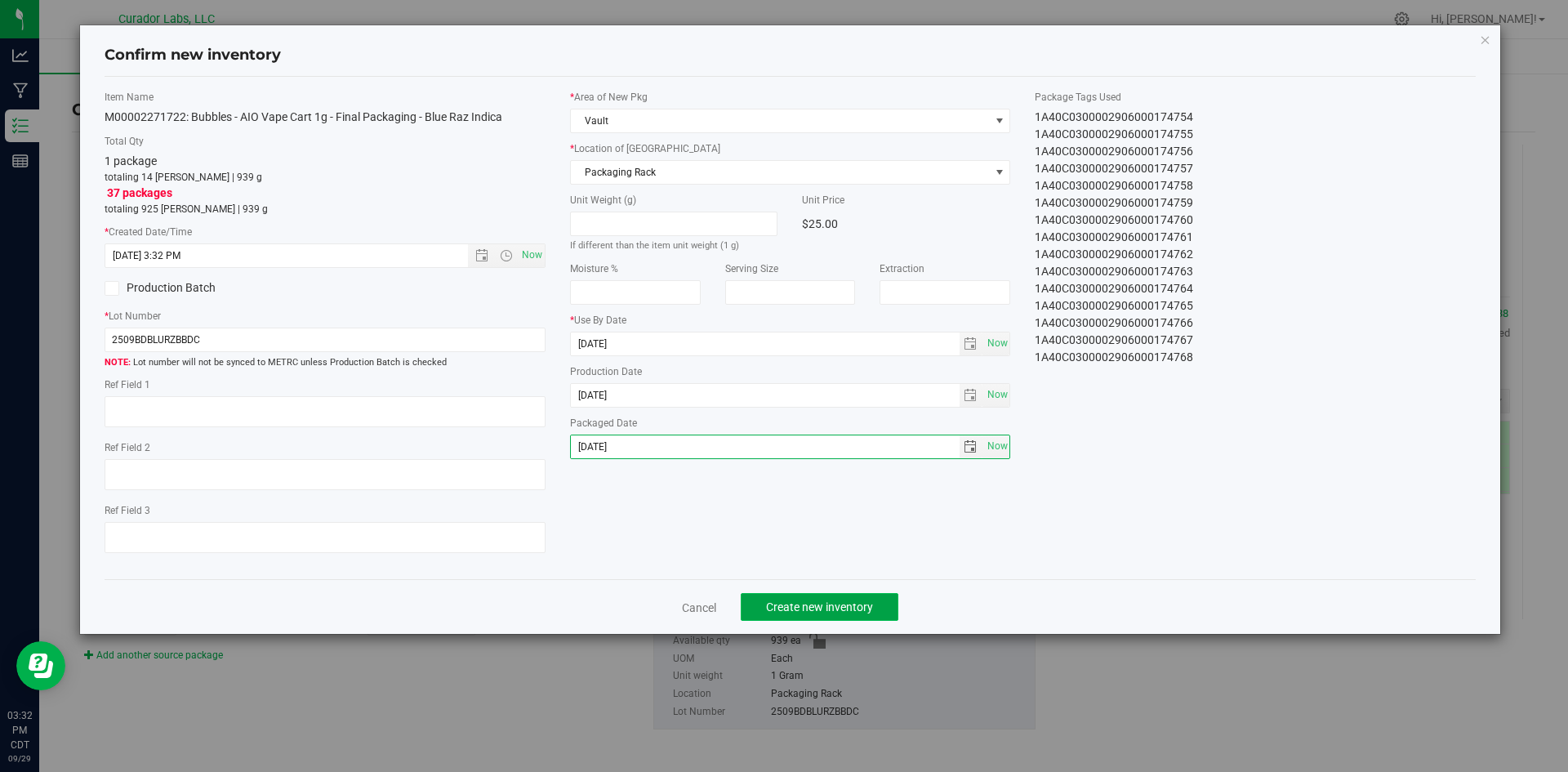
click at [864, 605] on span "Create new inventory" at bounding box center [819, 606] width 107 height 13
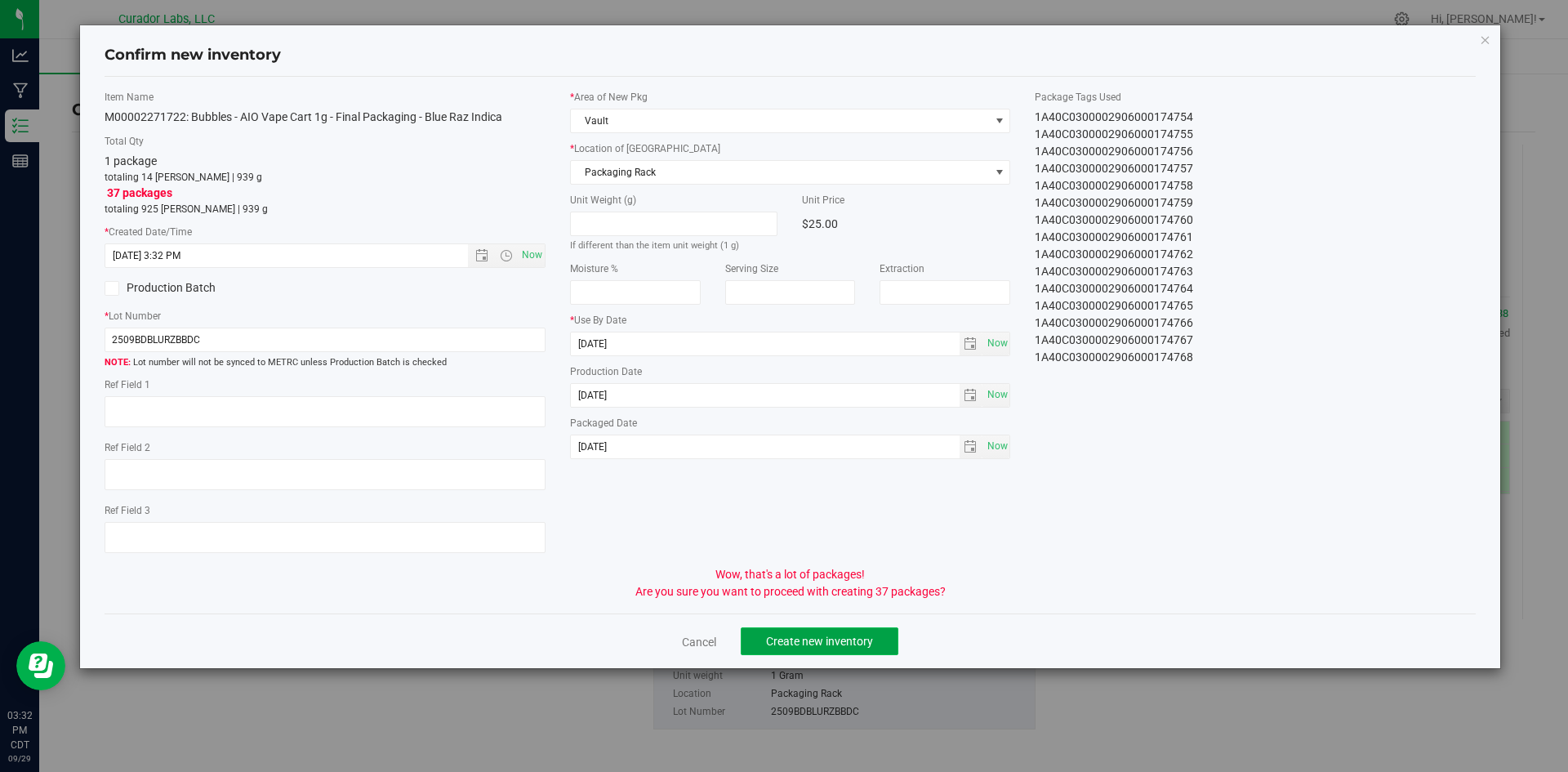
click at [853, 632] on button "Create new inventory" at bounding box center [819, 641] width 157 height 28
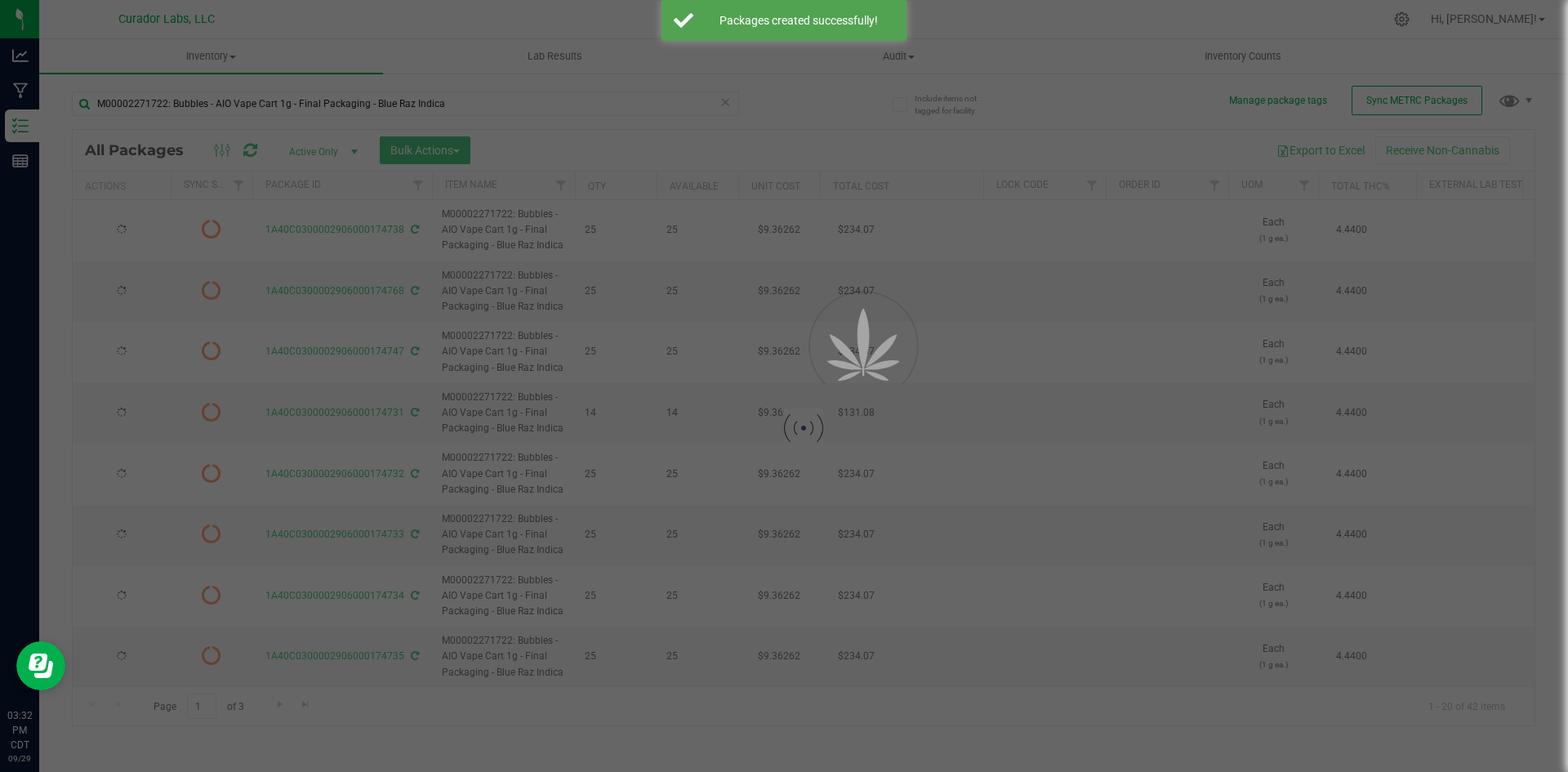
type input "[DATE]"
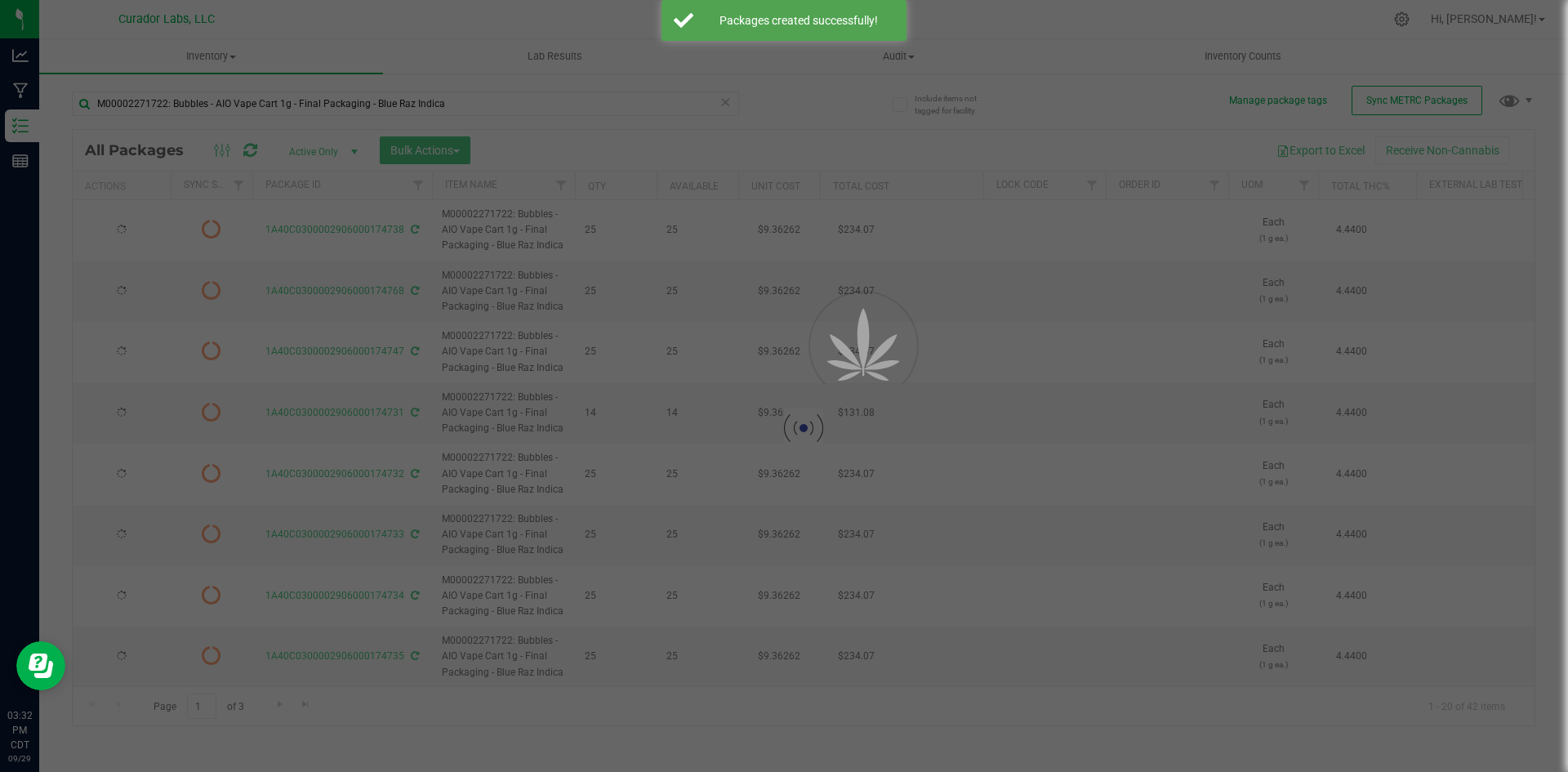
type input "[DATE]"
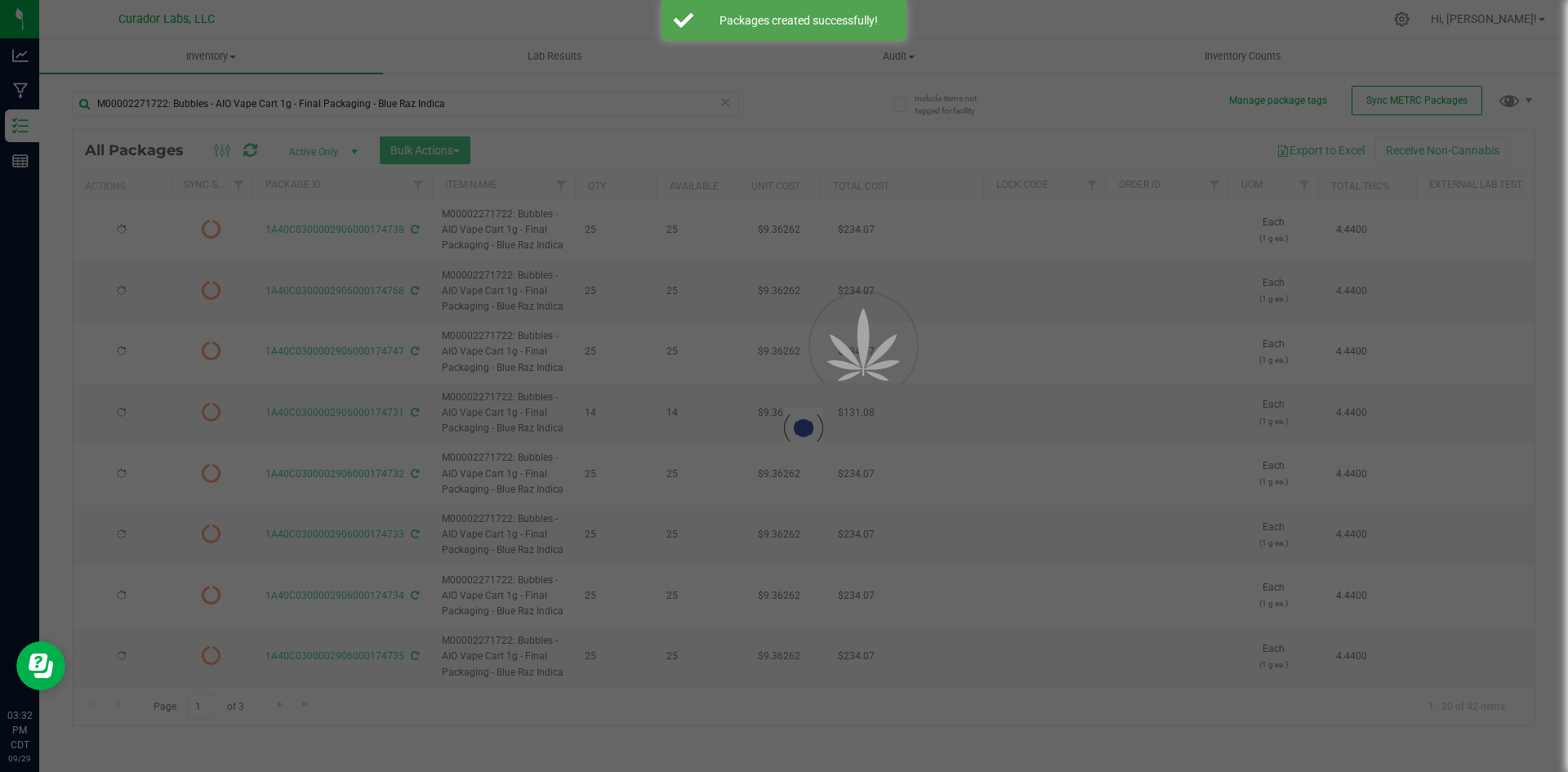
type input "[DATE]"
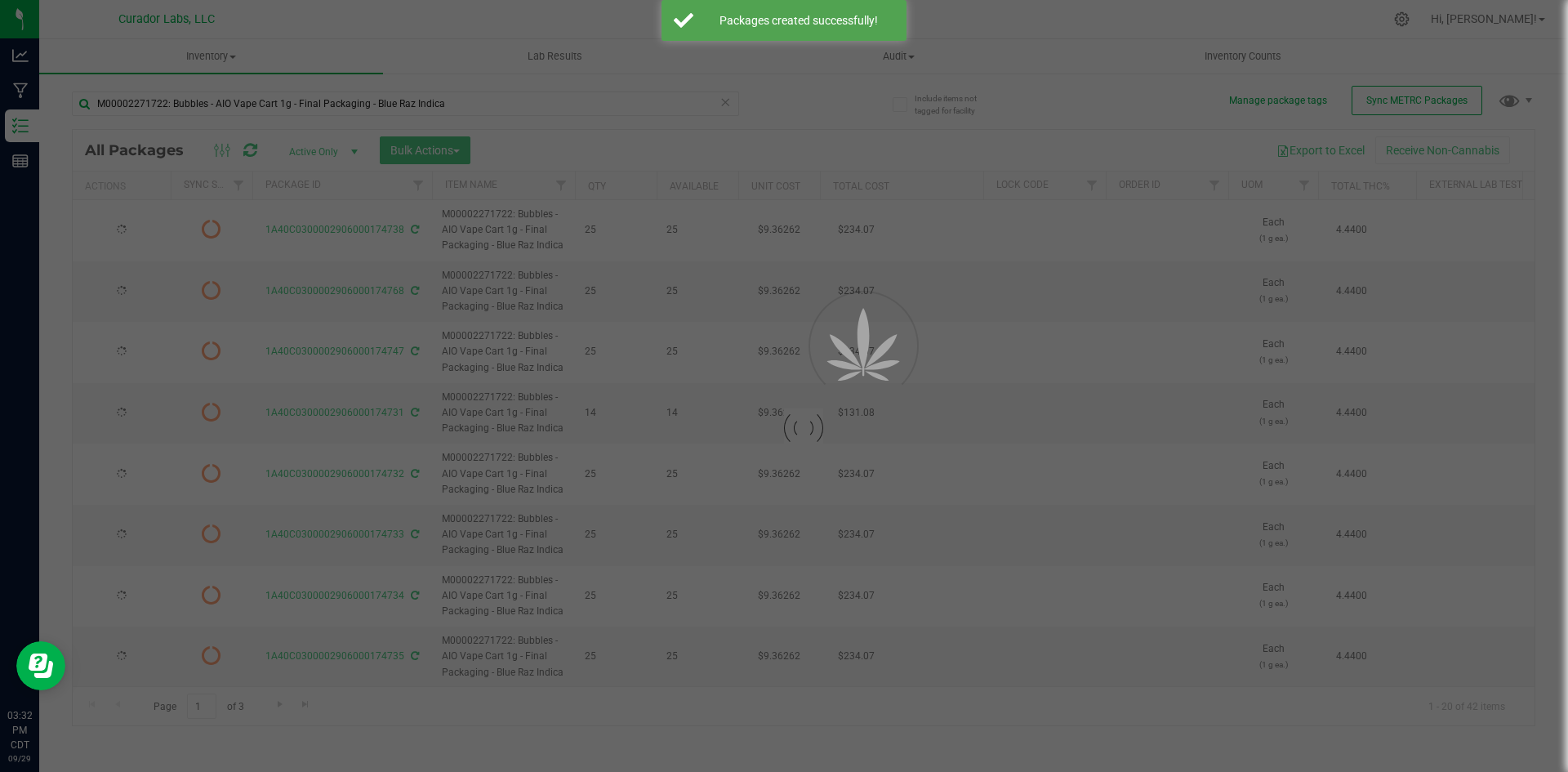
type input "[DATE]"
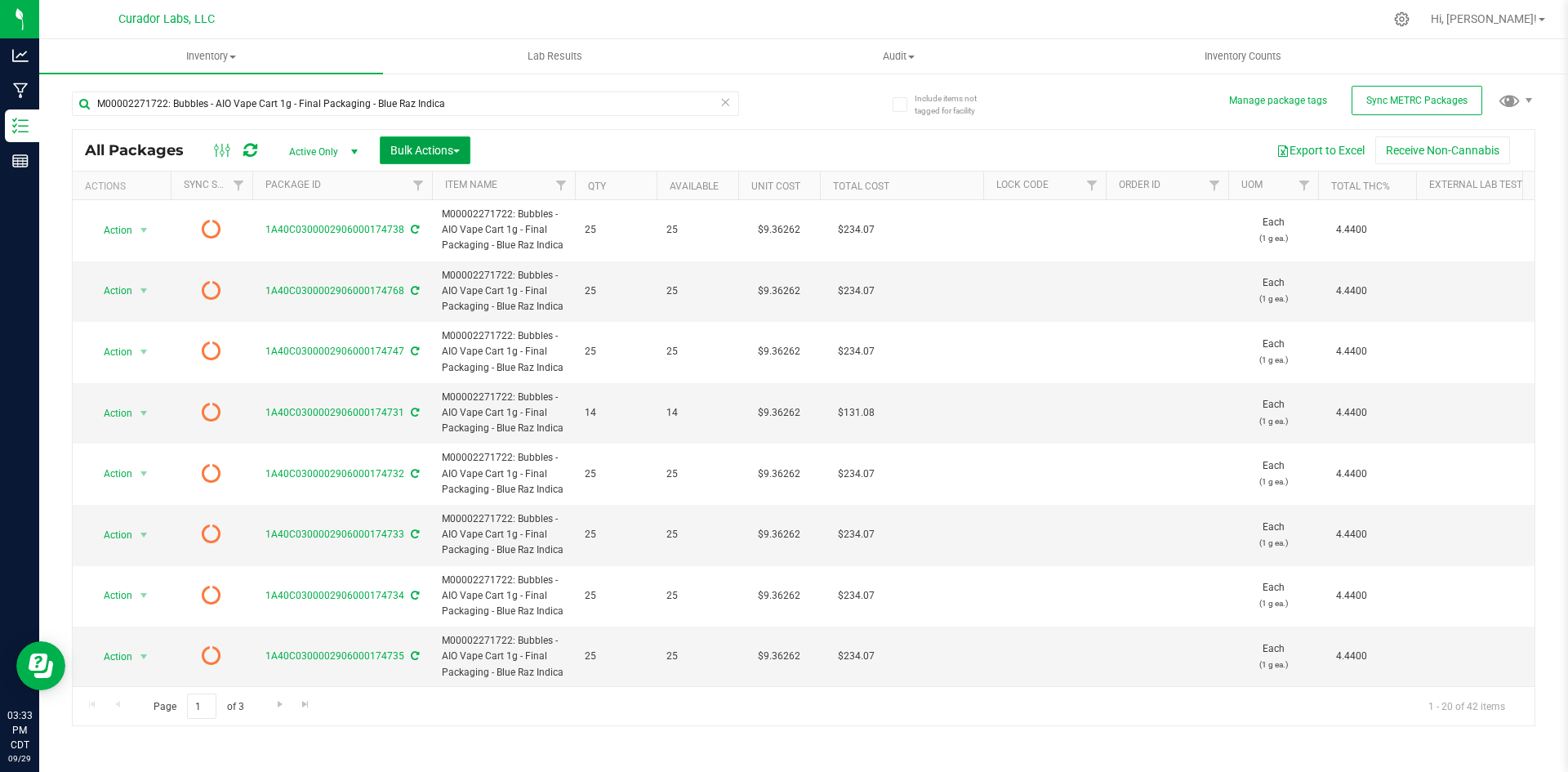
click at [430, 147] on span "Bulk Actions" at bounding box center [425, 149] width 70 height 13
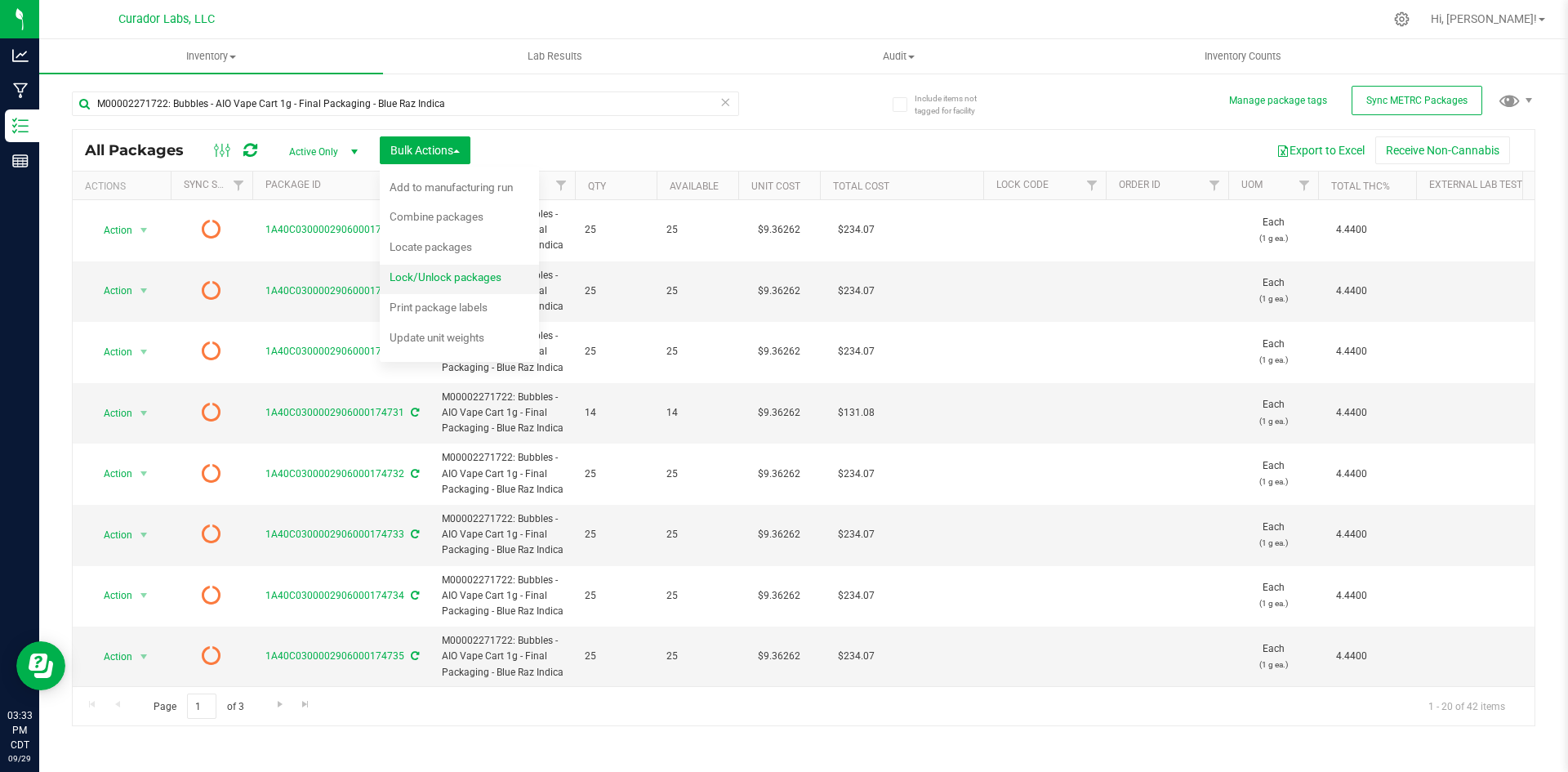
click at [427, 283] on span "Lock/Unlock packages" at bounding box center [445, 276] width 112 height 13
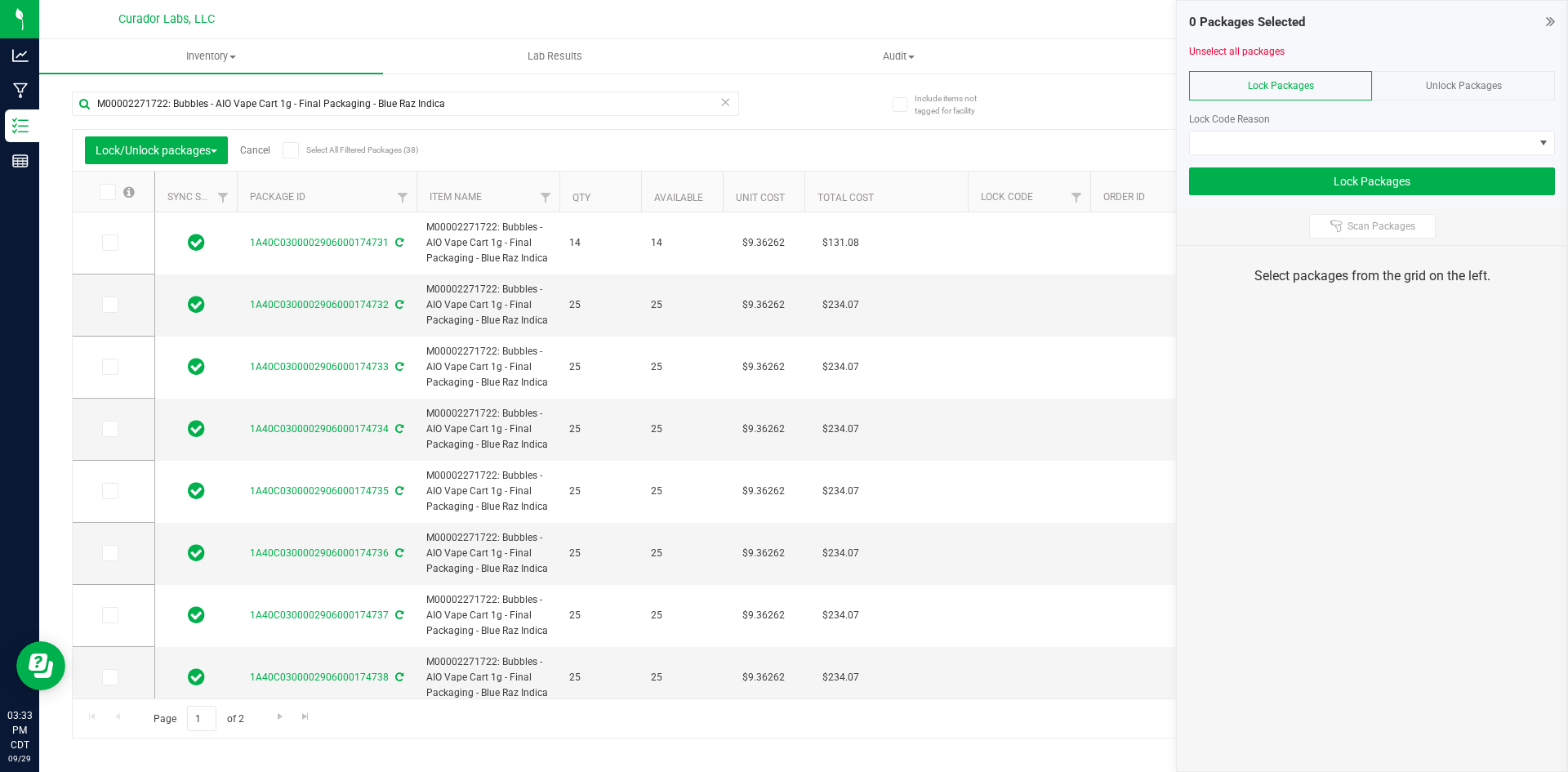
click at [292, 150] on icon at bounding box center [290, 150] width 11 height 0
click at [0, 0] on input "Select All Filtered Packages (38)" at bounding box center [0, 0] width 0 height 0
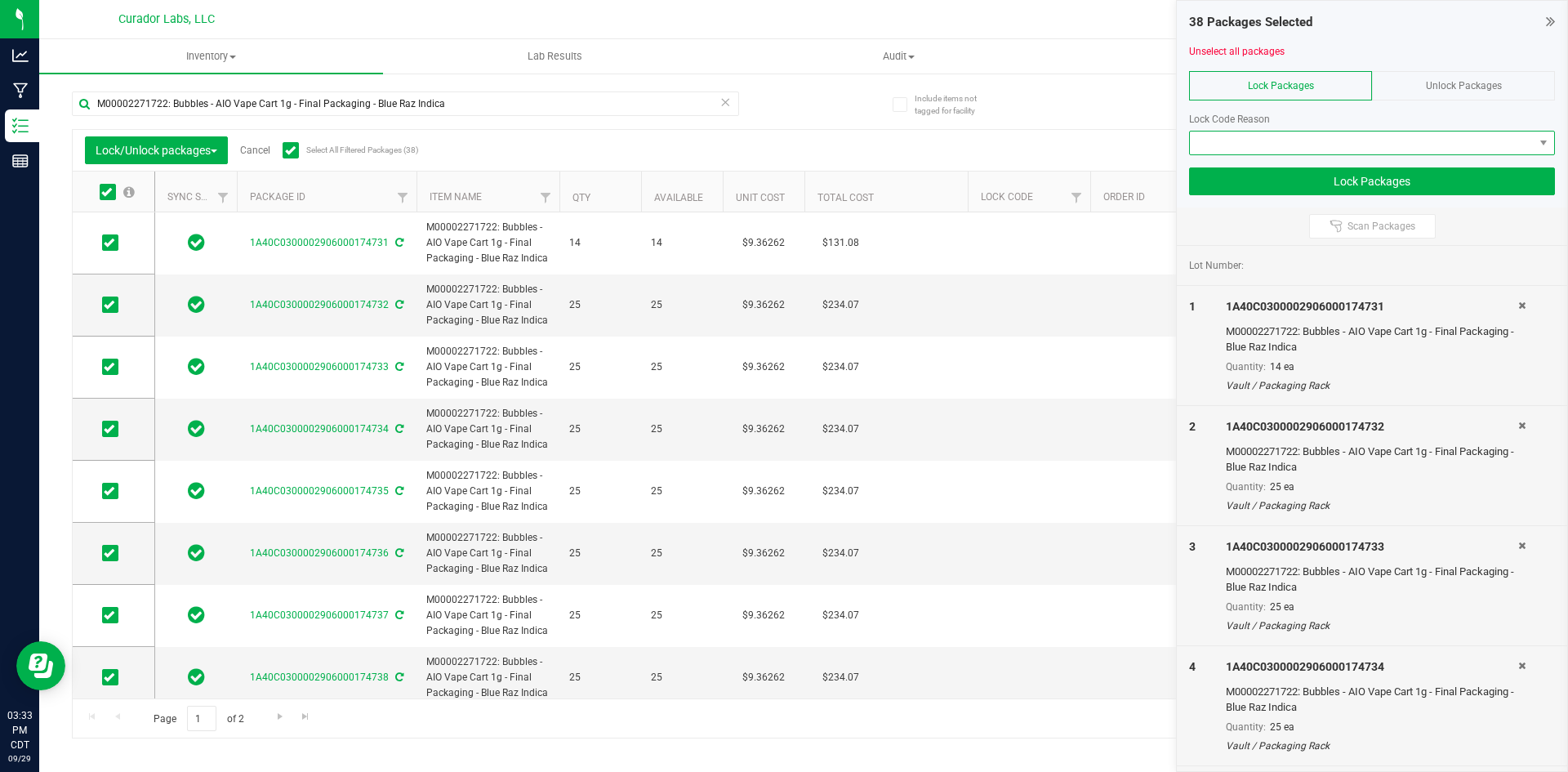
click at [1232, 148] on span at bounding box center [1362, 143] width 344 height 23
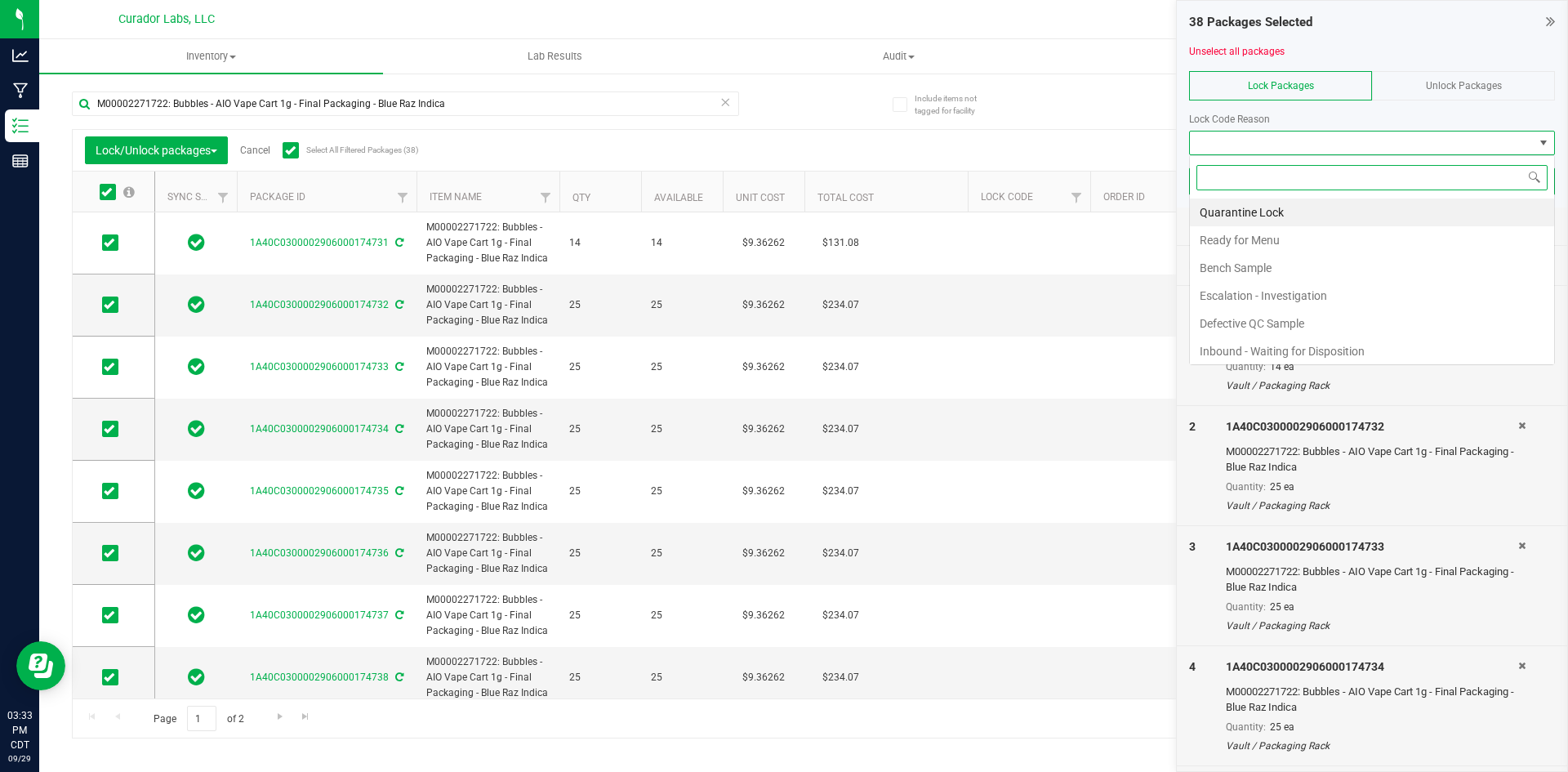
scroll to position [25, 366]
